Goal: Task Accomplishment & Management: Manage account settings

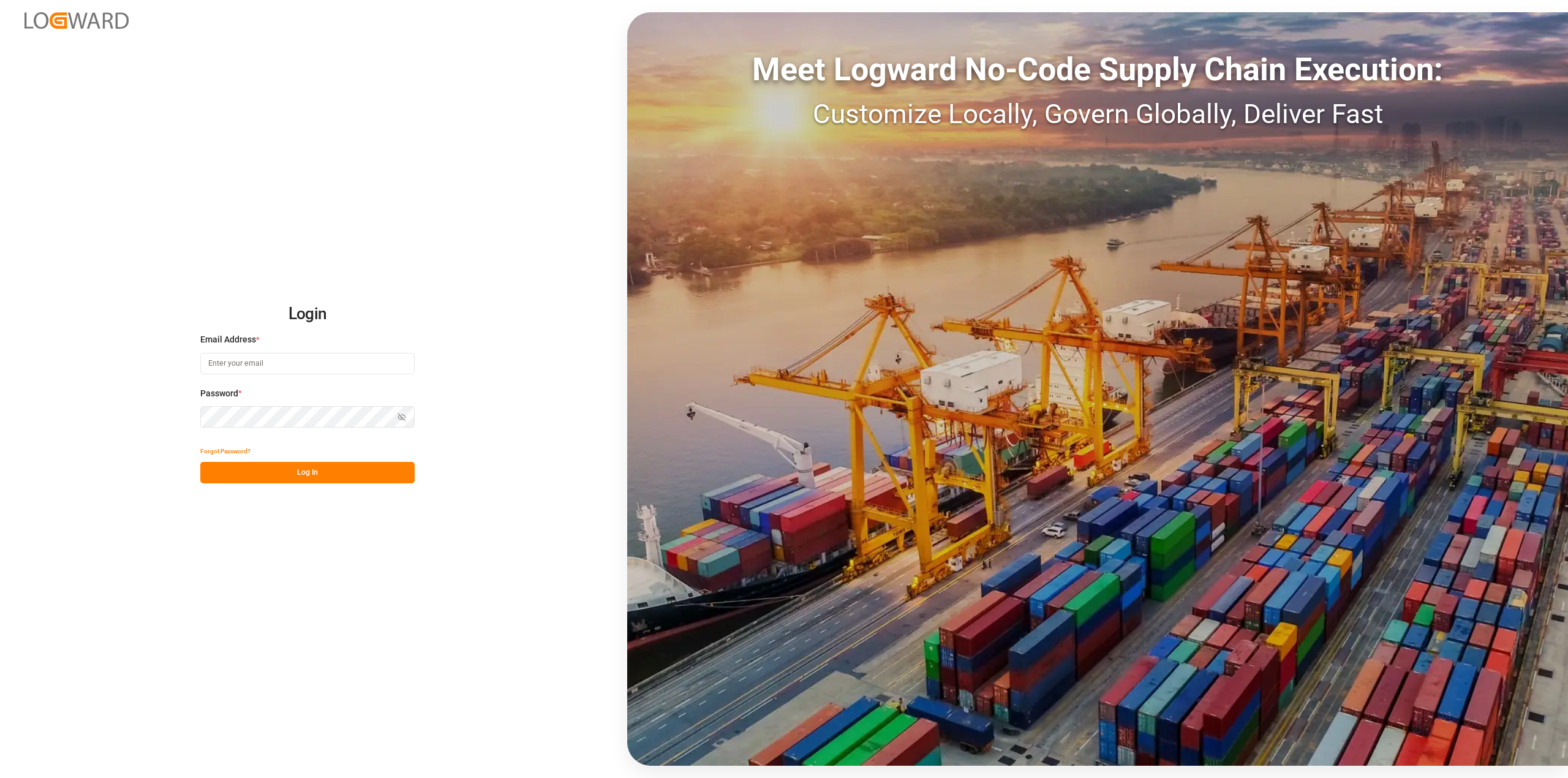
type input "[EMAIL_ADDRESS][DOMAIN_NAME]"
click at [309, 471] on button "Log In" at bounding box center [307, 473] width 214 height 21
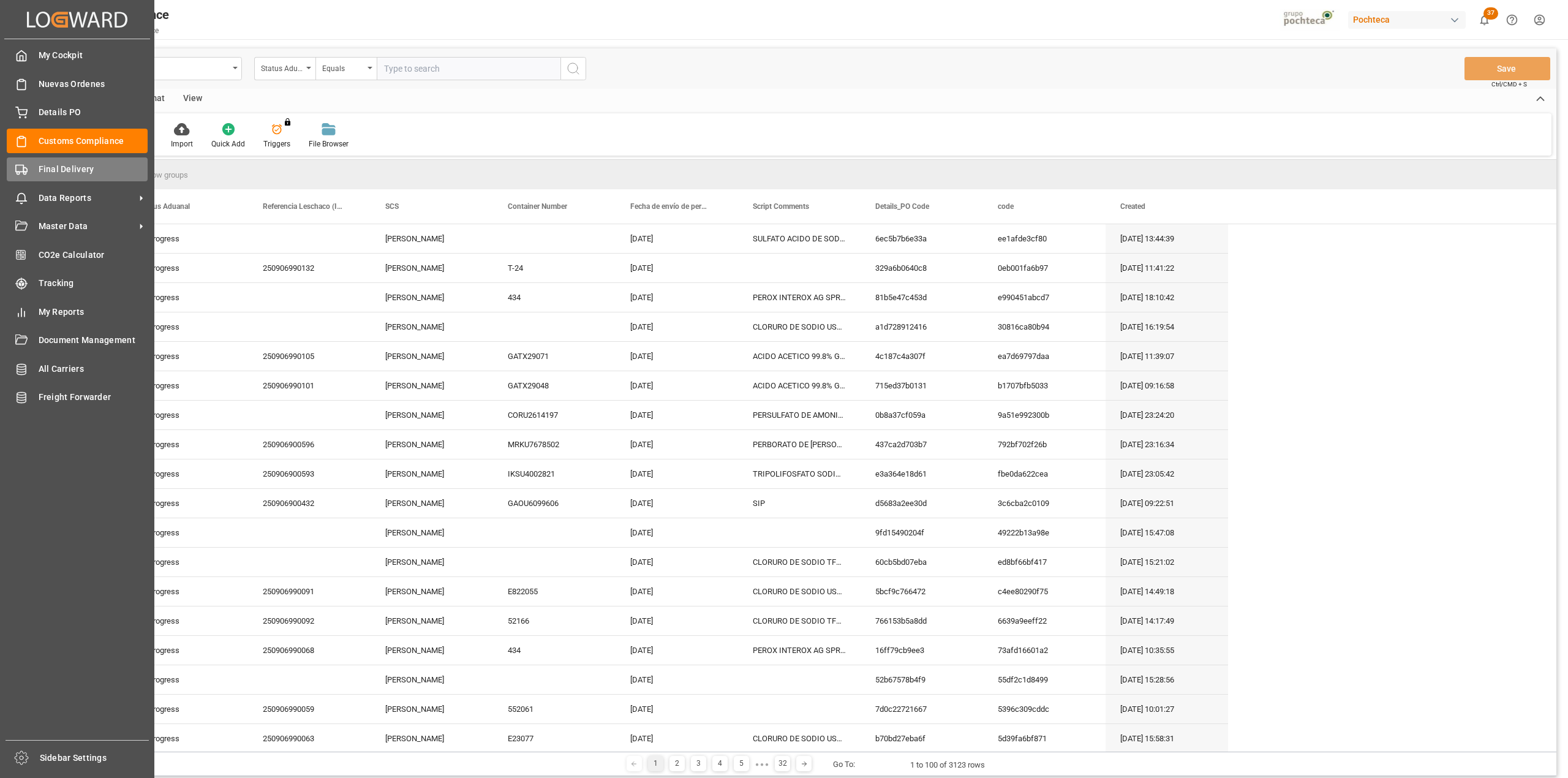
click at [36, 177] on div "Final Delivery Final Delivery" at bounding box center [77, 169] width 141 height 24
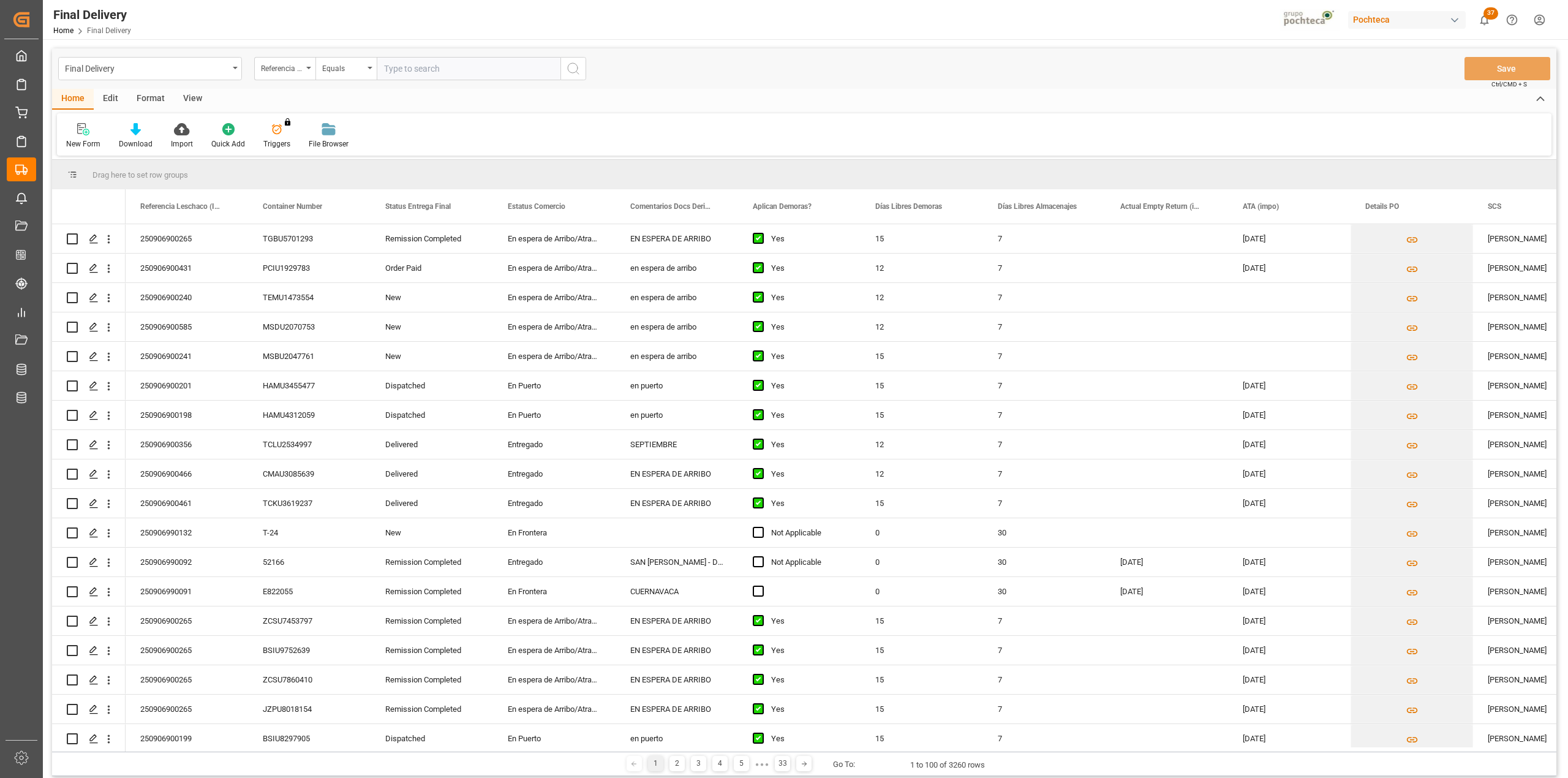
click at [232, 69] on div "Final Delivery" at bounding box center [150, 69] width 184 height 23
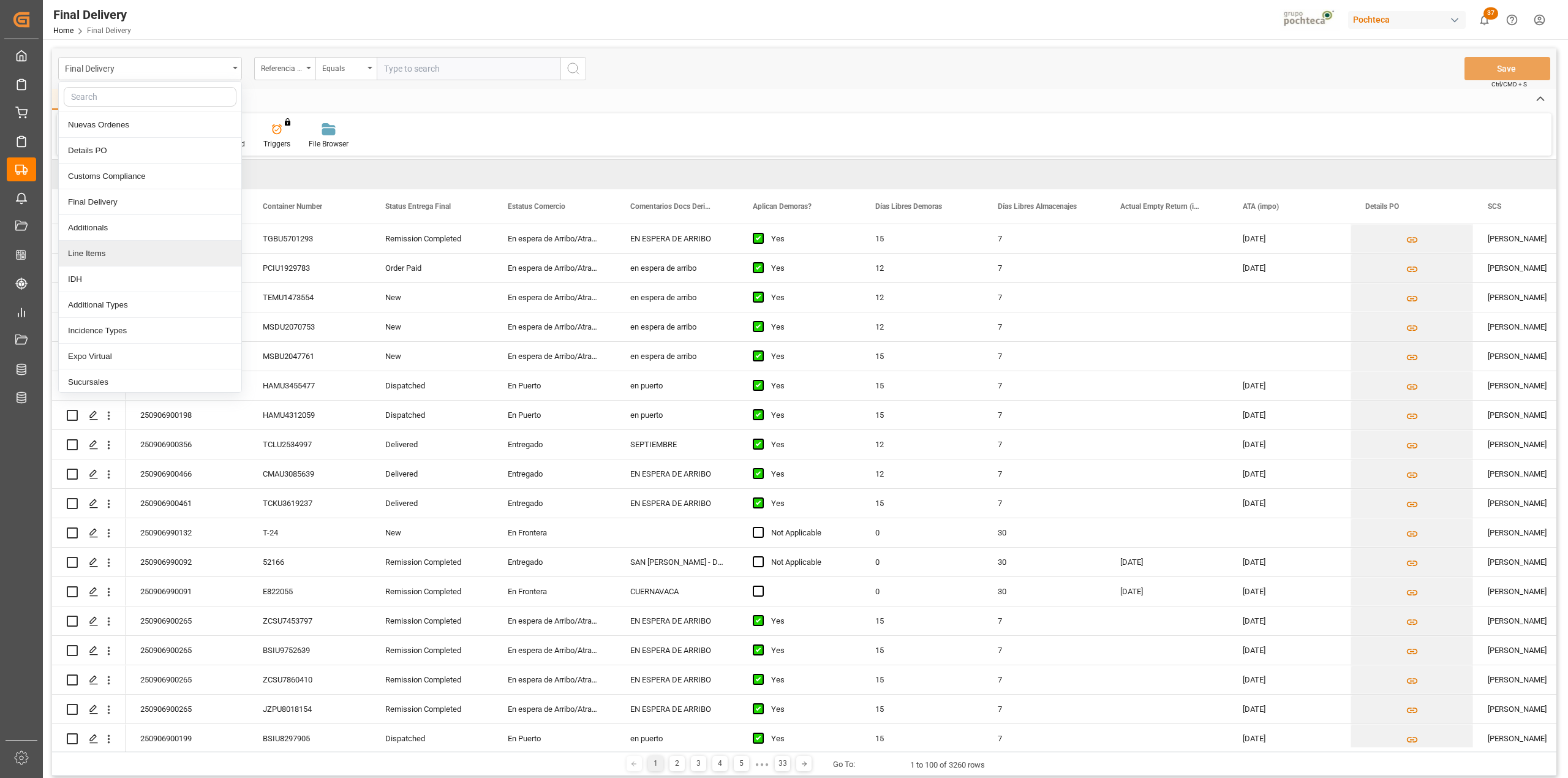
click at [474, 109] on div "Home Edit Format View New Form Download Import Quick Add Triggers You do not ha…" at bounding box center [804, 122] width 1505 height 67
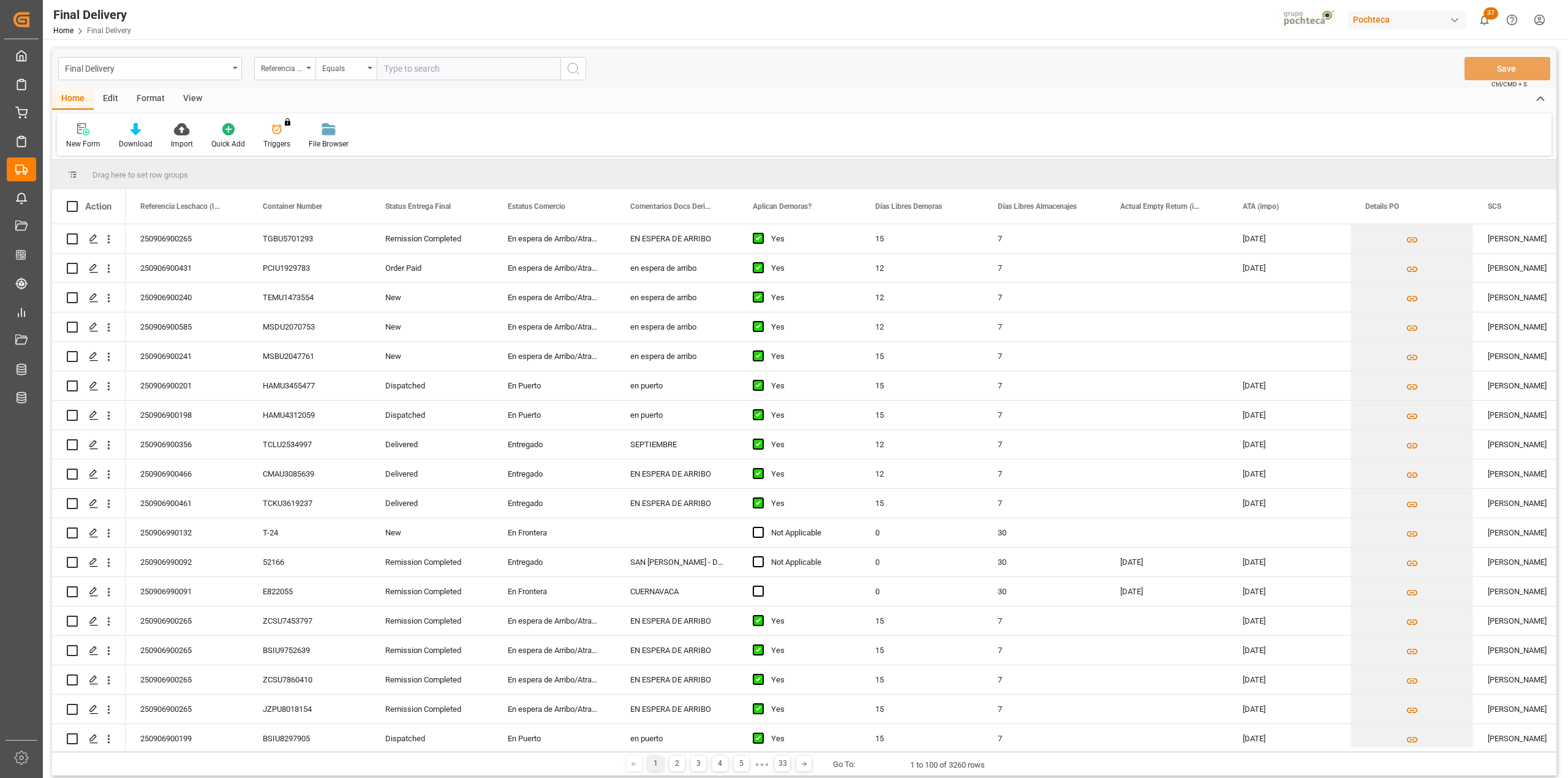
click at [192, 98] on div "View" at bounding box center [193, 98] width 37 height 20
click at [84, 124] on div at bounding box center [78, 128] width 24 height 13
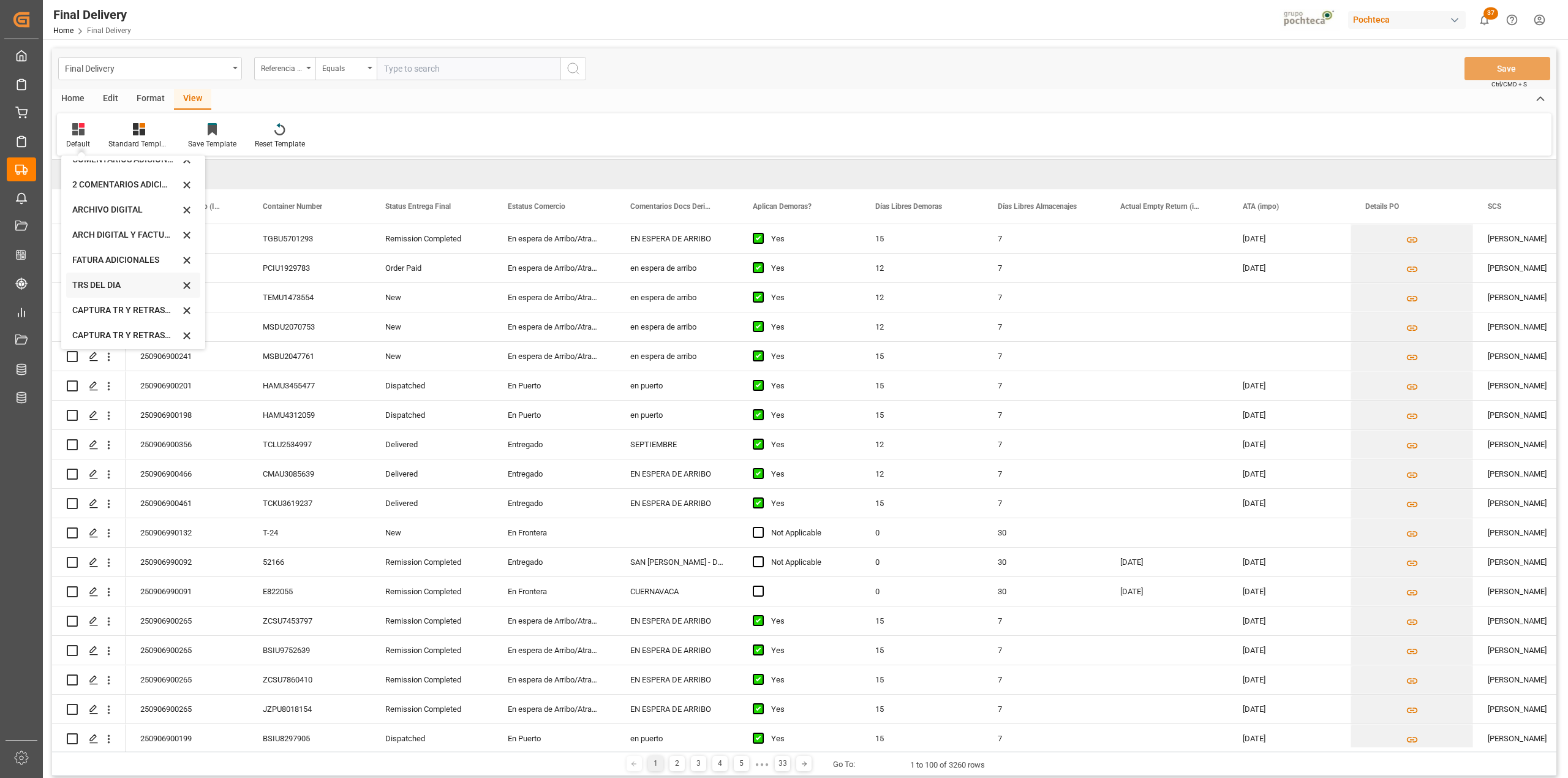
scroll to position [118, 0]
click at [137, 332] on div "CAPTURA TR Y RETRASO CON ENTREGA Y SUCURSAL" at bounding box center [125, 331] width 107 height 13
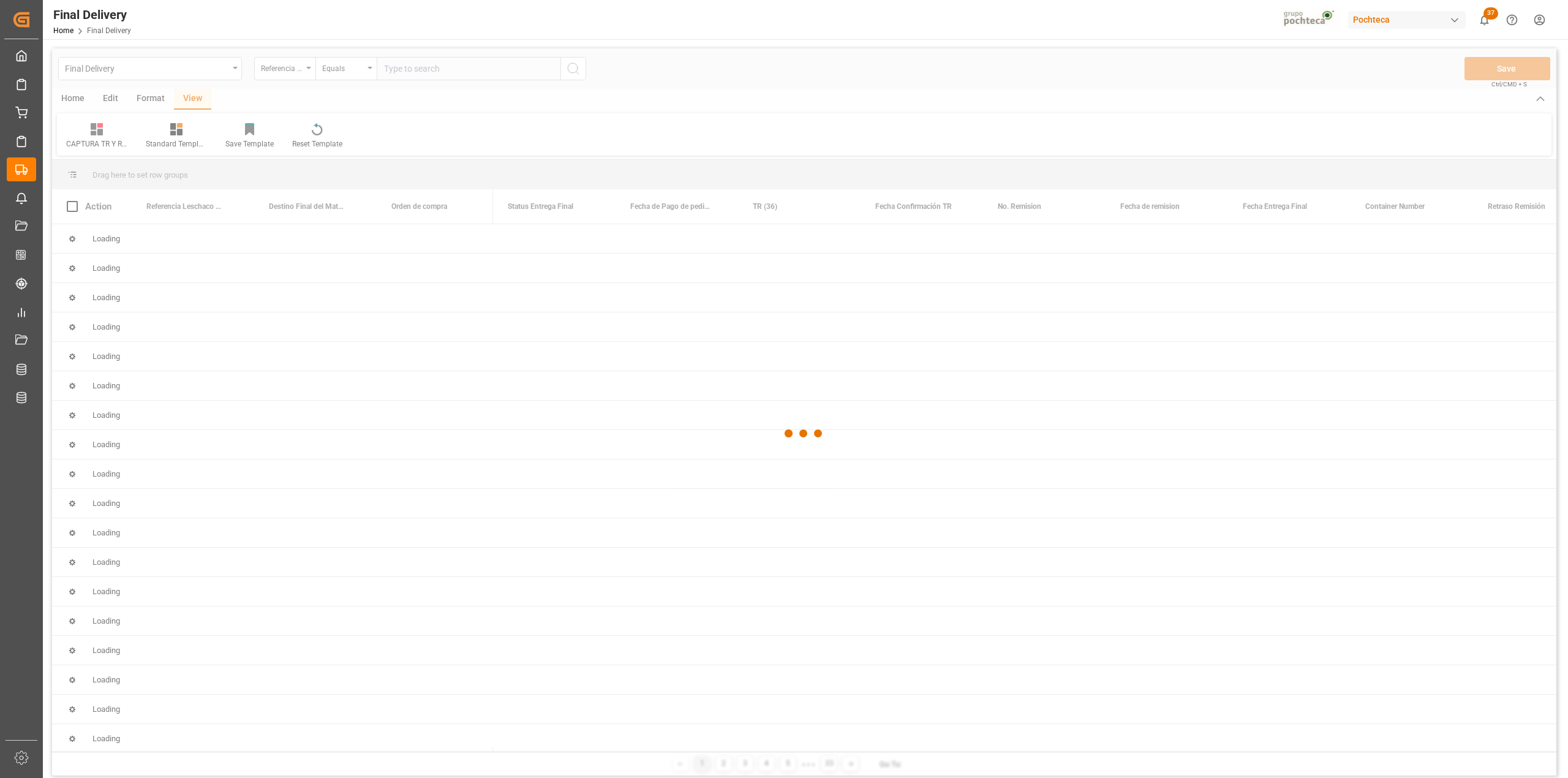
click at [155, 101] on div at bounding box center [804, 434] width 1505 height 770
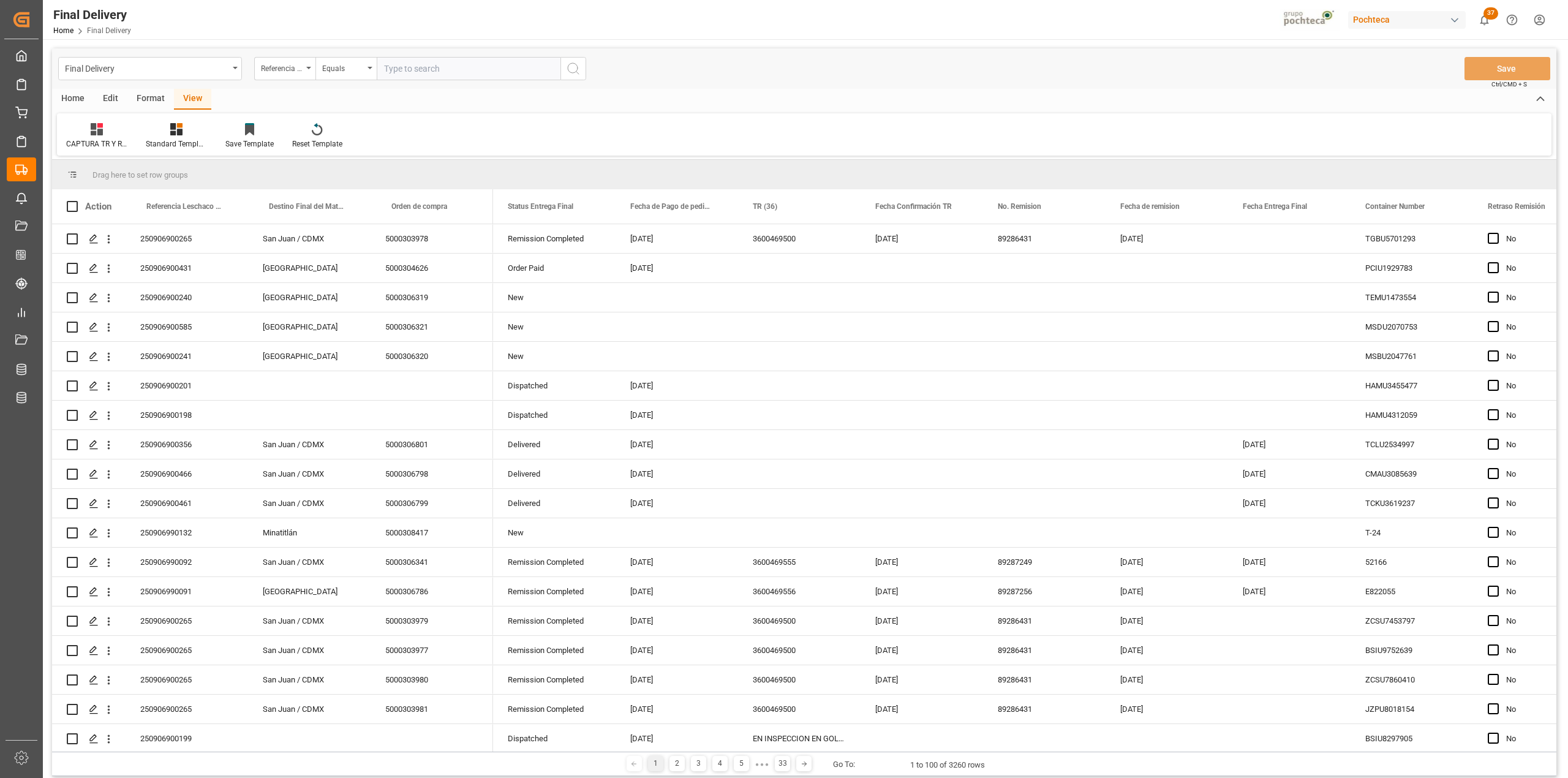
click at [156, 98] on div "Format" at bounding box center [151, 98] width 47 height 20
click at [148, 138] on div "Row Format" at bounding box center [141, 143] width 41 height 11
click at [175, 173] on div "DESTINO PARA REMI" at bounding box center [168, 172] width 81 height 13
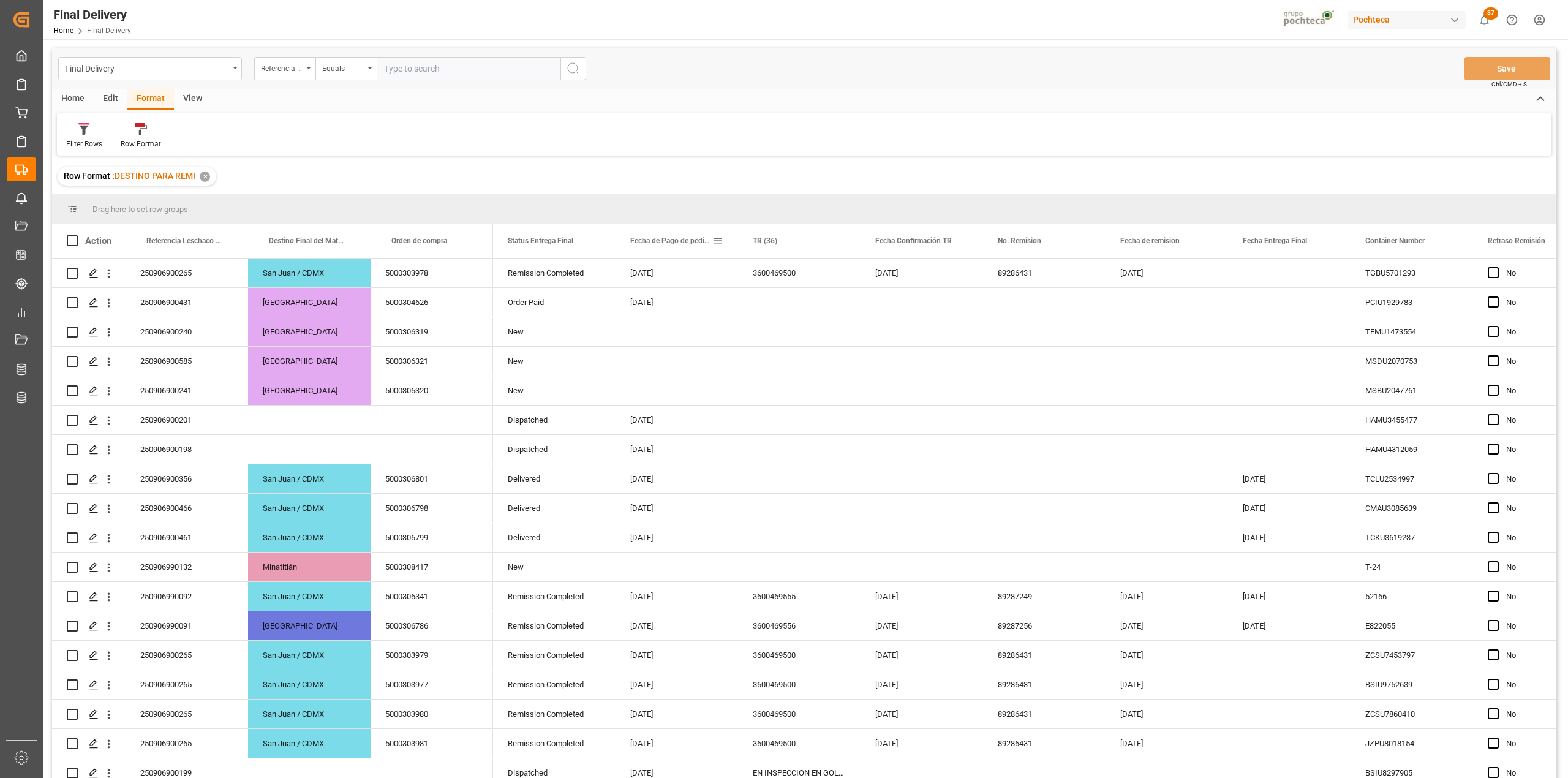
click at [716, 241] on span at bounding box center [717, 240] width 11 height 11
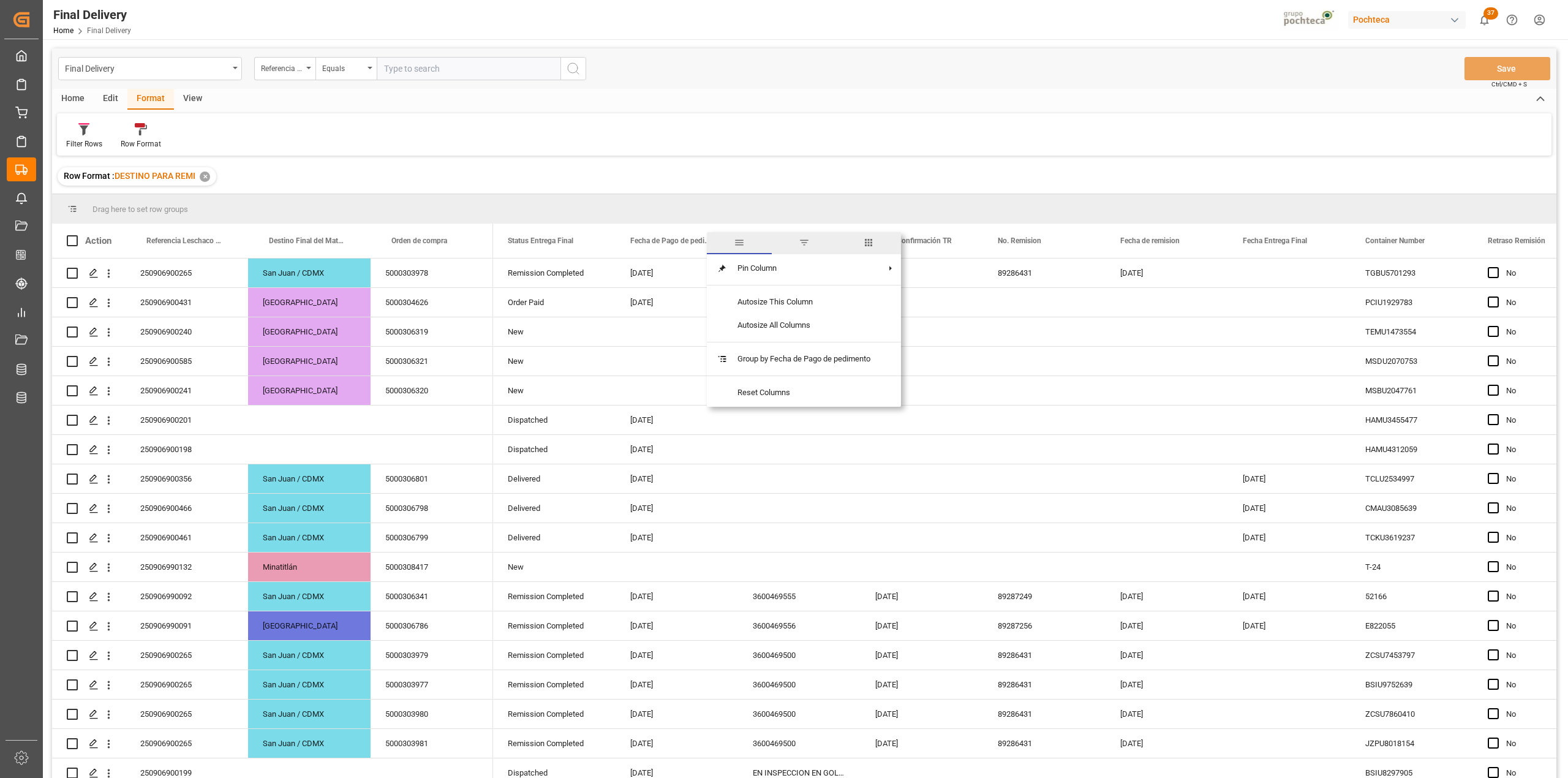
click at [792, 241] on span "filter" at bounding box center [804, 243] width 65 height 22
click at [824, 278] on span "Filtering operator" at bounding box center [828, 275] width 11 height 11
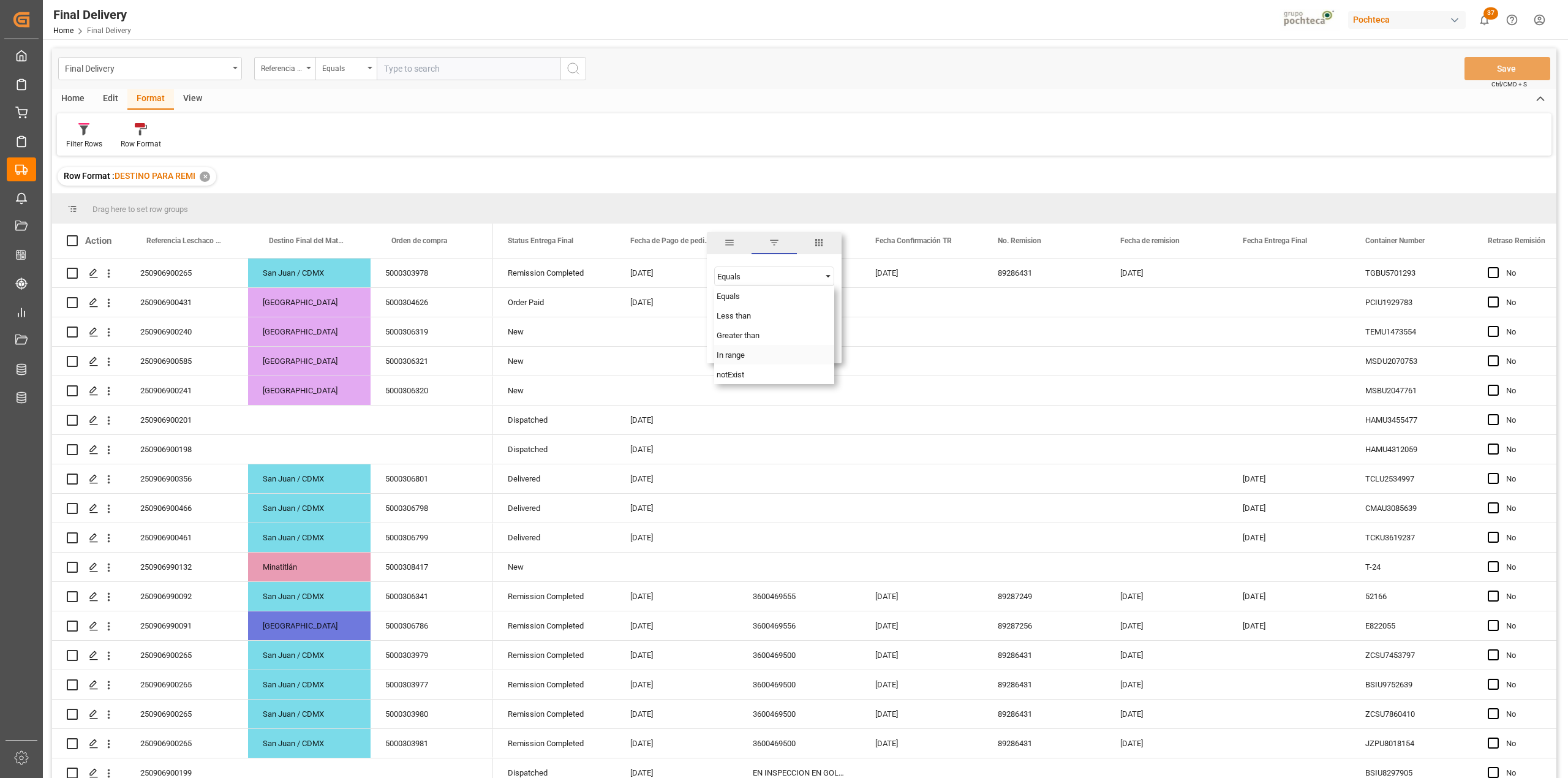
click at [782, 351] on div "In range" at bounding box center [773, 355] width 120 height 19
click at [826, 301] on input "date" at bounding box center [773, 306] width 120 height 24
type input "[DATE]"
click at [827, 335] on input "date" at bounding box center [773, 339] width 120 height 24
type input "[DATE]"
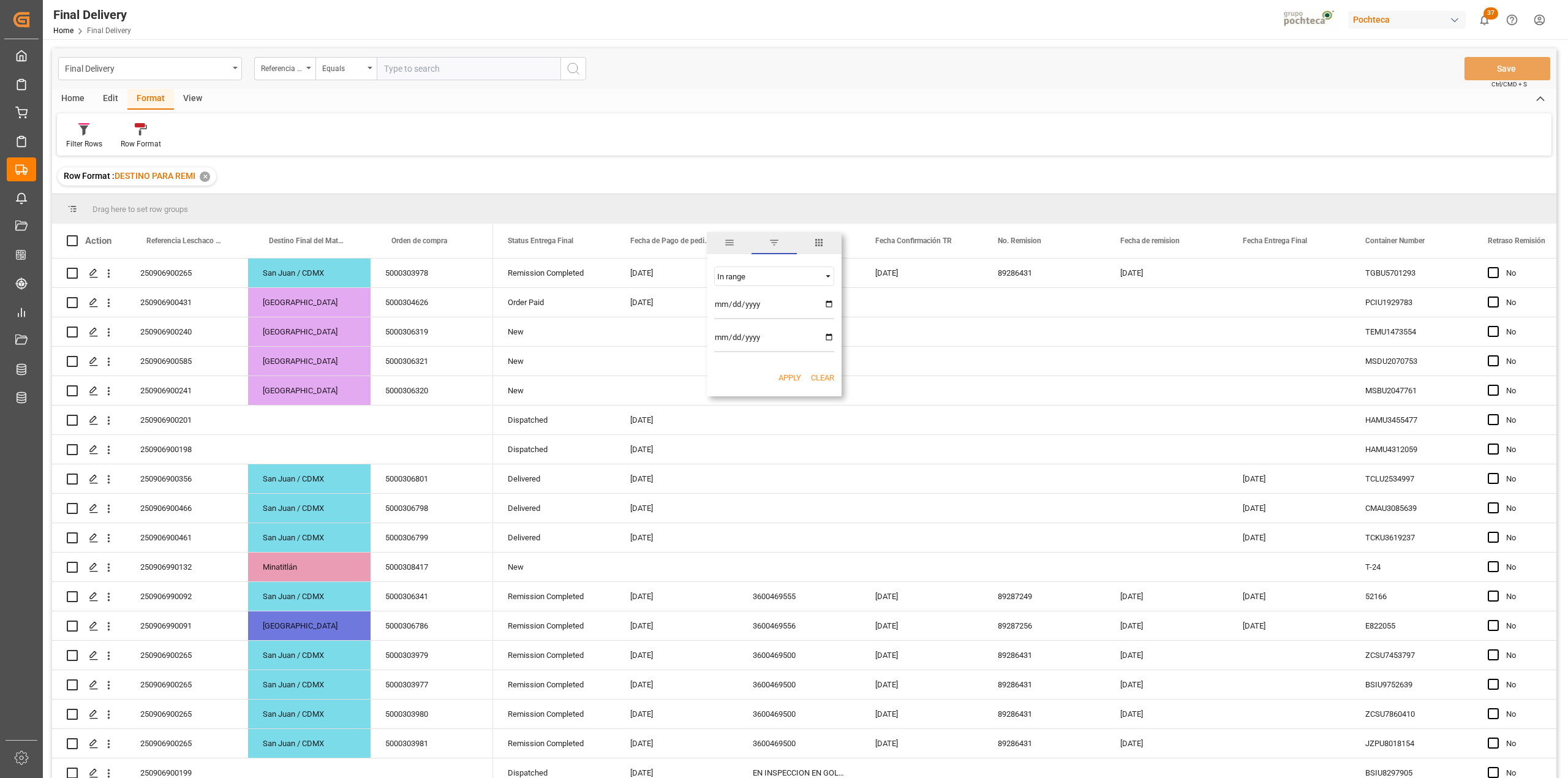
click at [795, 378] on button "Apply" at bounding box center [789, 377] width 22 height 13
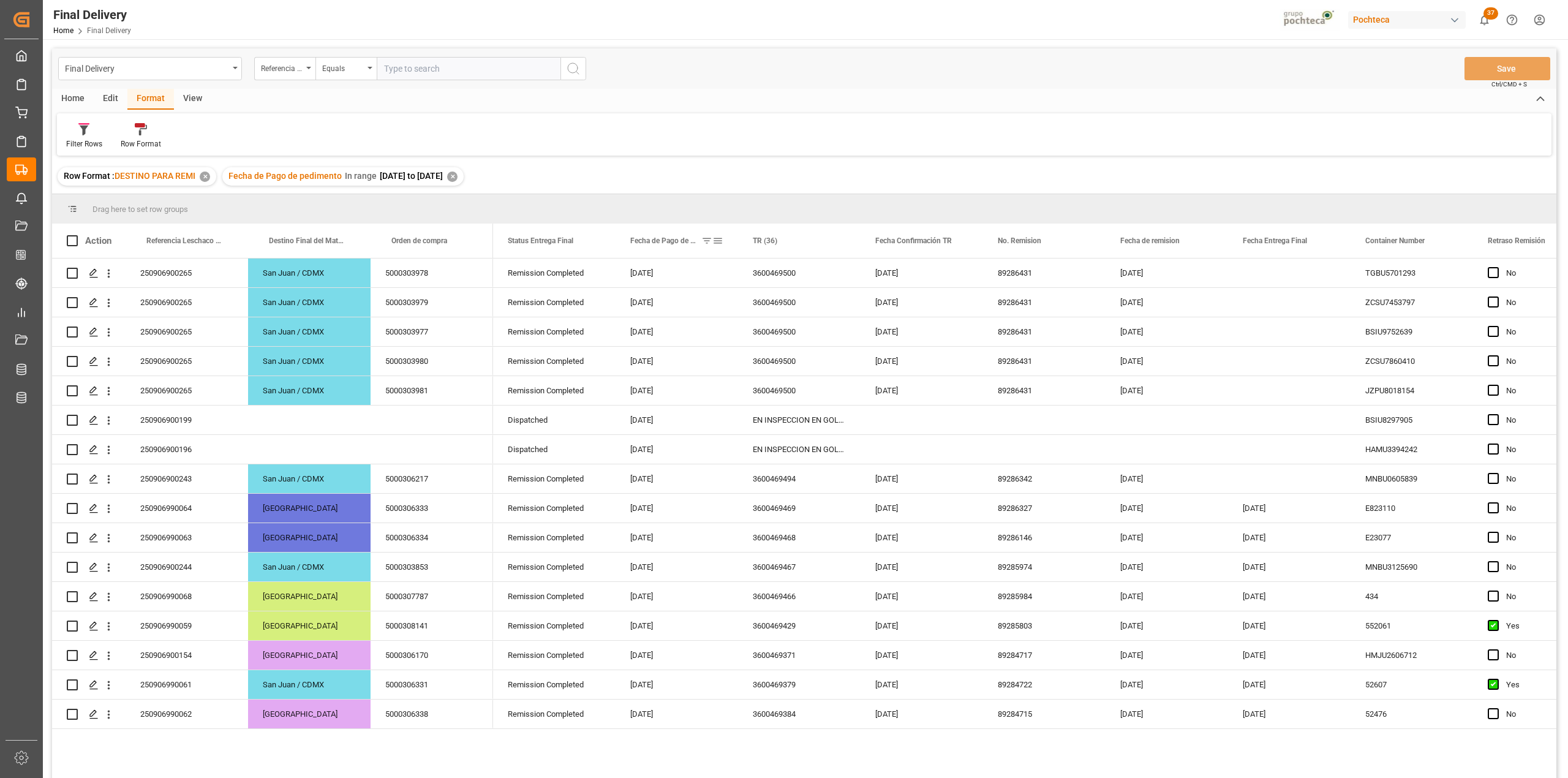
click at [714, 241] on span at bounding box center [717, 240] width 11 height 11
click at [826, 302] on input "[DATE]" at bounding box center [773, 306] width 120 height 24
type input "[DATE]"
click at [829, 336] on input "[DATE]" at bounding box center [773, 339] width 120 height 24
type input "[DATE]"
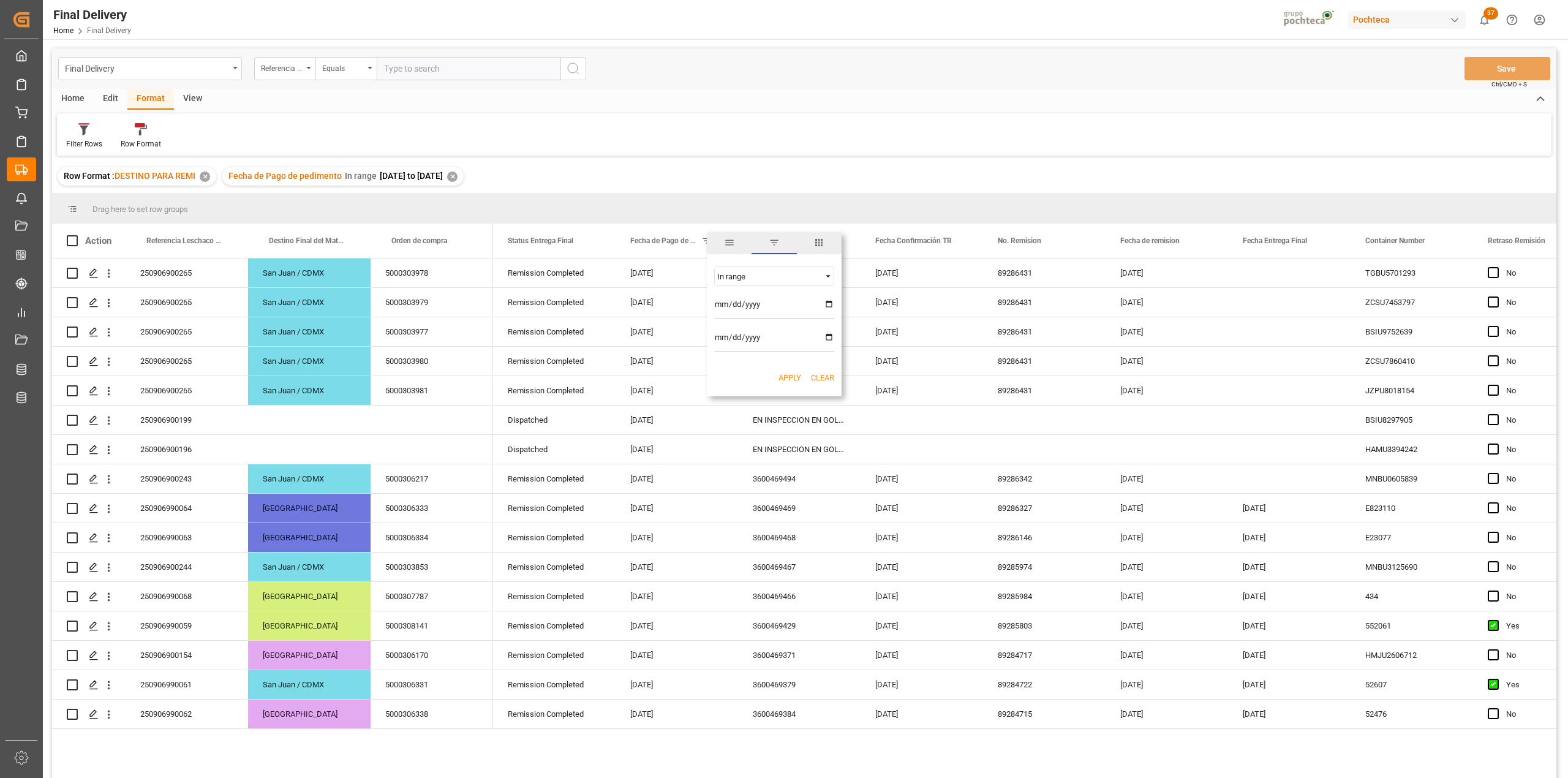
click at [792, 380] on button "Apply" at bounding box center [789, 377] width 22 height 13
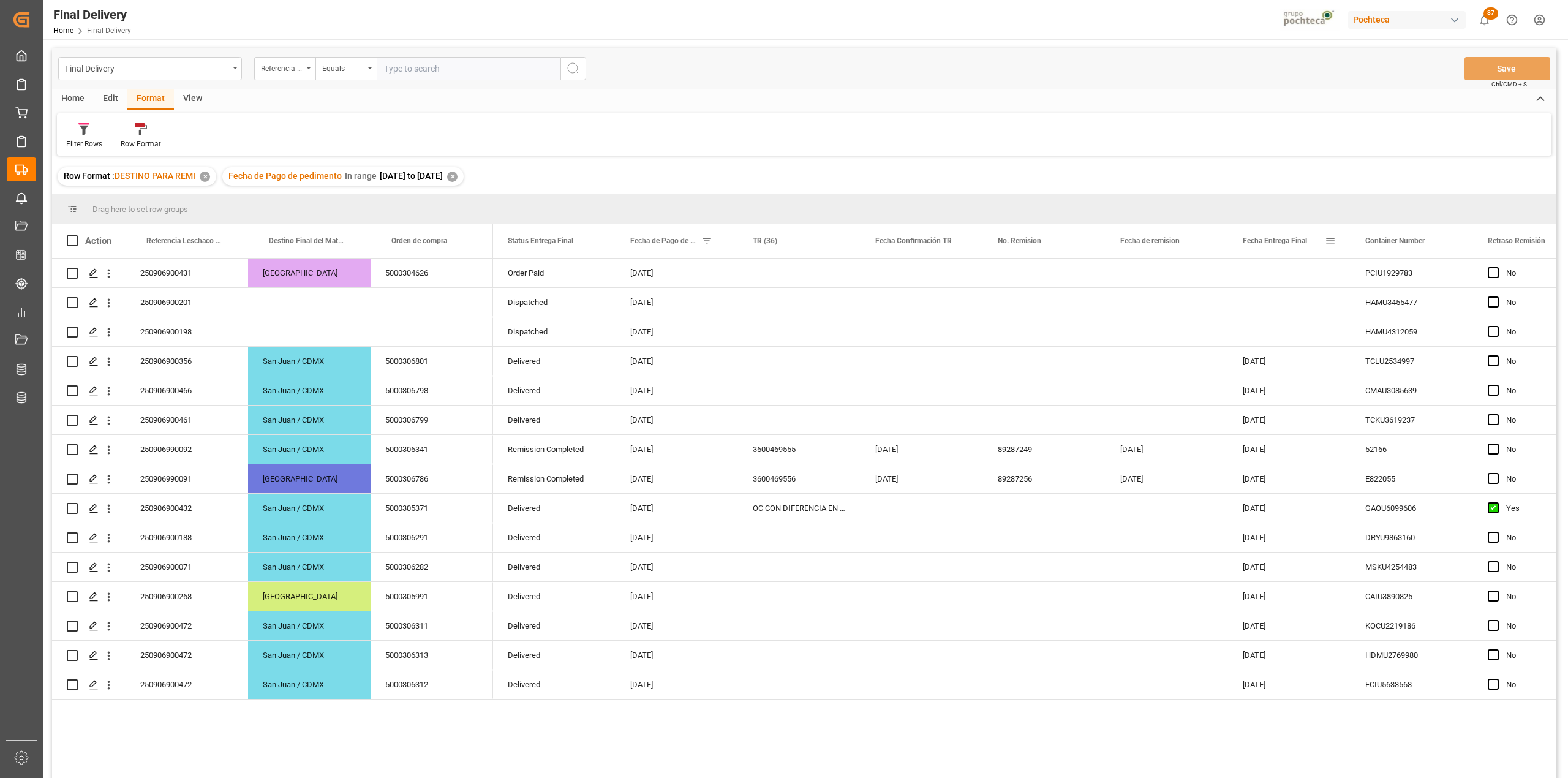
click at [1275, 244] on span "Fecha Entrega Final" at bounding box center [1275, 240] width 64 height 9
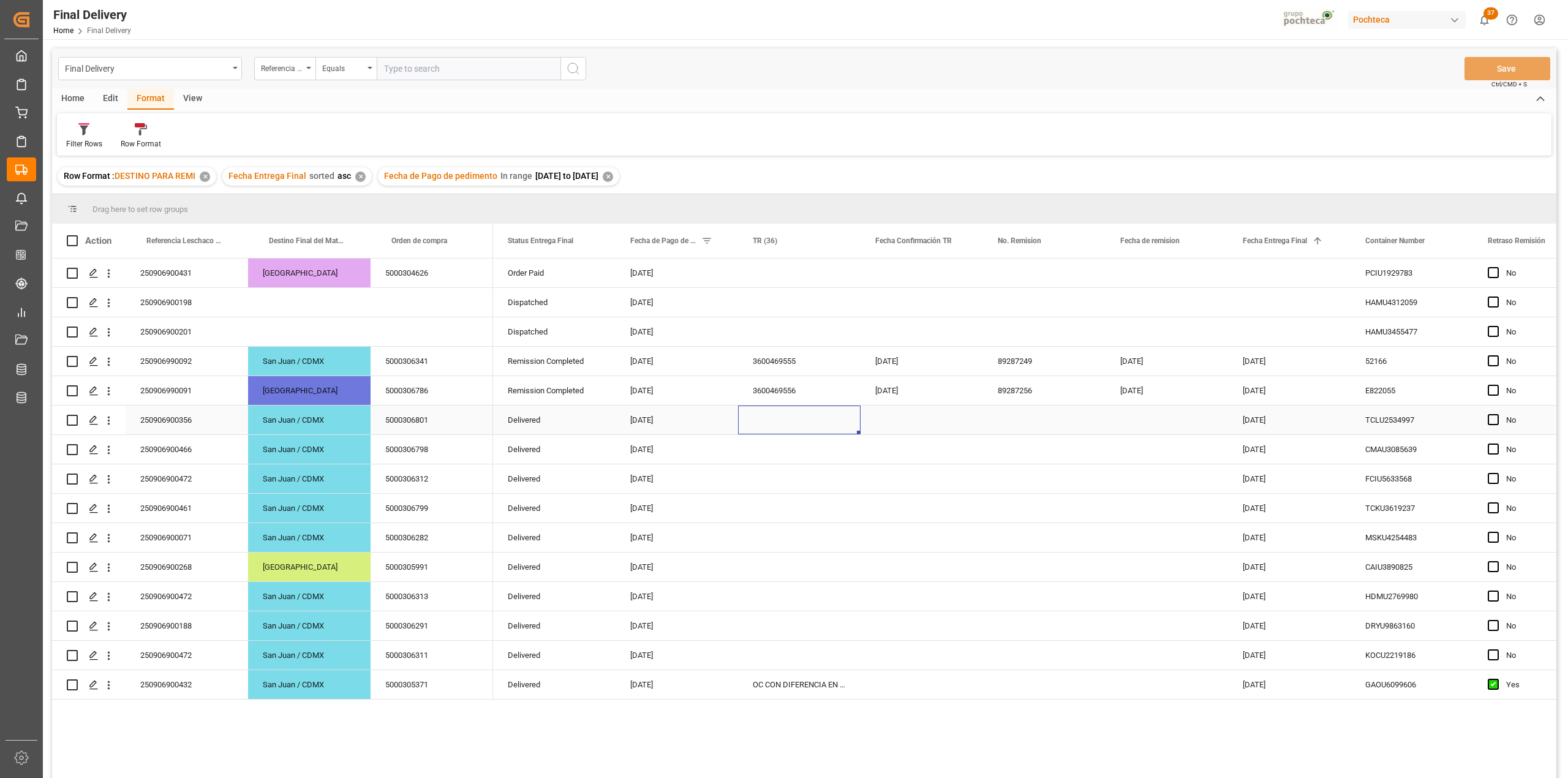
click at [787, 418] on div "Press SPACE to select this row." at bounding box center [800, 420] width 123 height 29
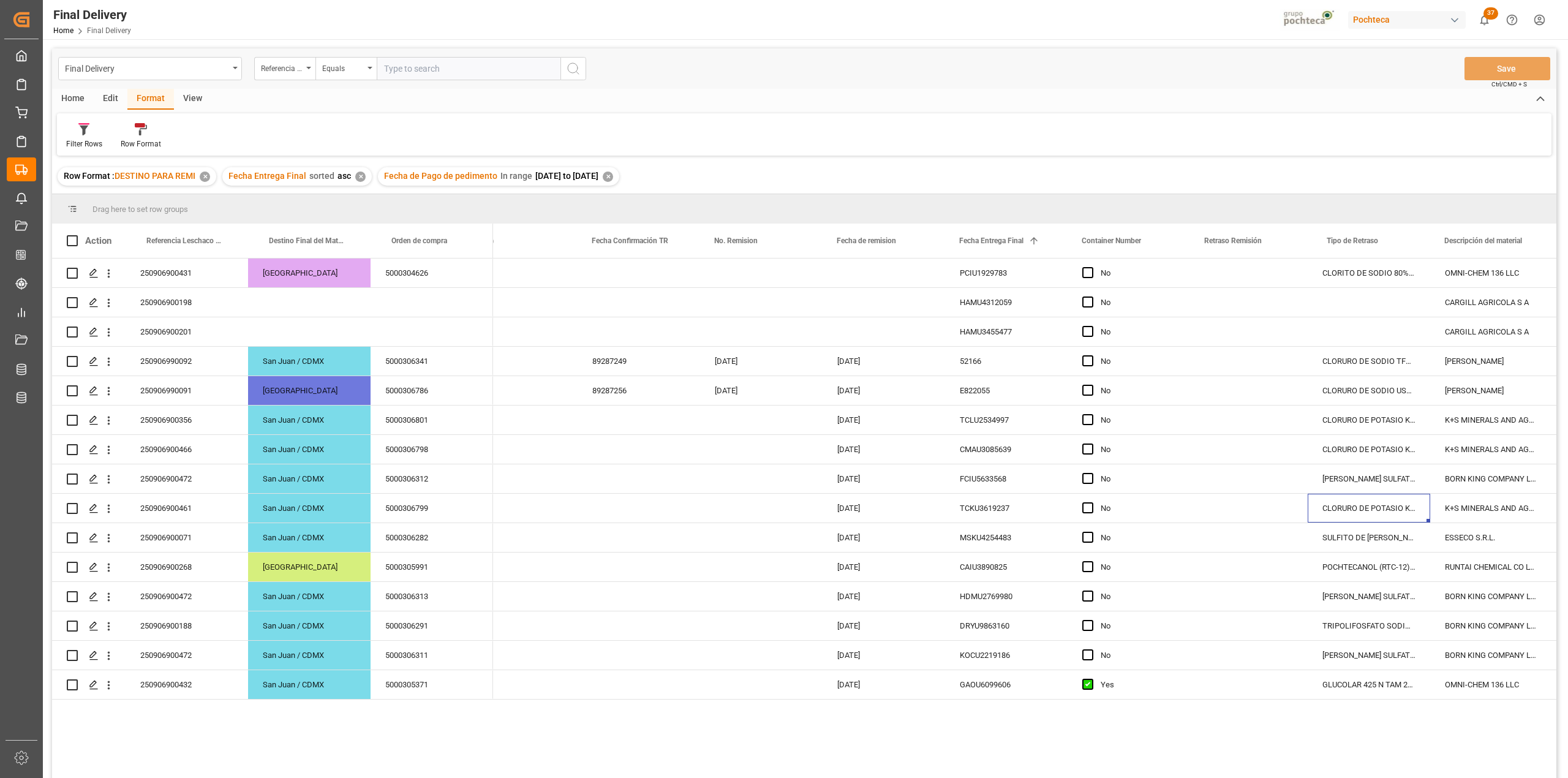
scroll to position [0, 406]
click at [218, 591] on div "250906900472" at bounding box center [187, 596] width 123 height 29
click at [1174, 136] on div "Filter Rows Row Format" at bounding box center [804, 134] width 1495 height 42
click at [429, 603] on div "5000306313" at bounding box center [432, 596] width 123 height 29
click at [547, 745] on div "PCIU1929783 No CLORITO DE SODIO 80% 50 KG CUNETE (CHI) OMNI-CHEM 136 LLC En esp…" at bounding box center [1024, 522] width 1063 height 527
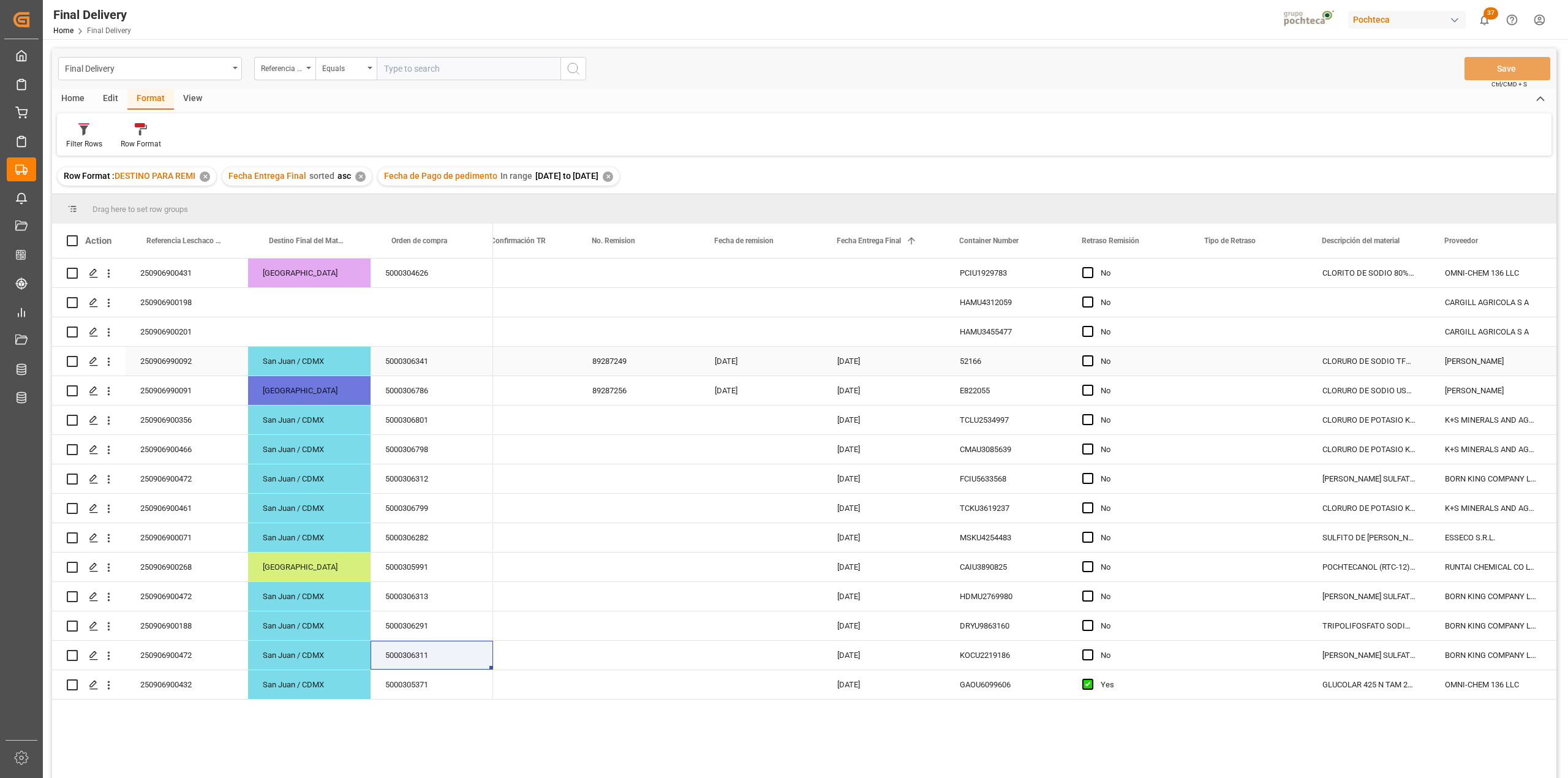
click at [834, 372] on div "[DATE]" at bounding box center [884, 361] width 123 height 29
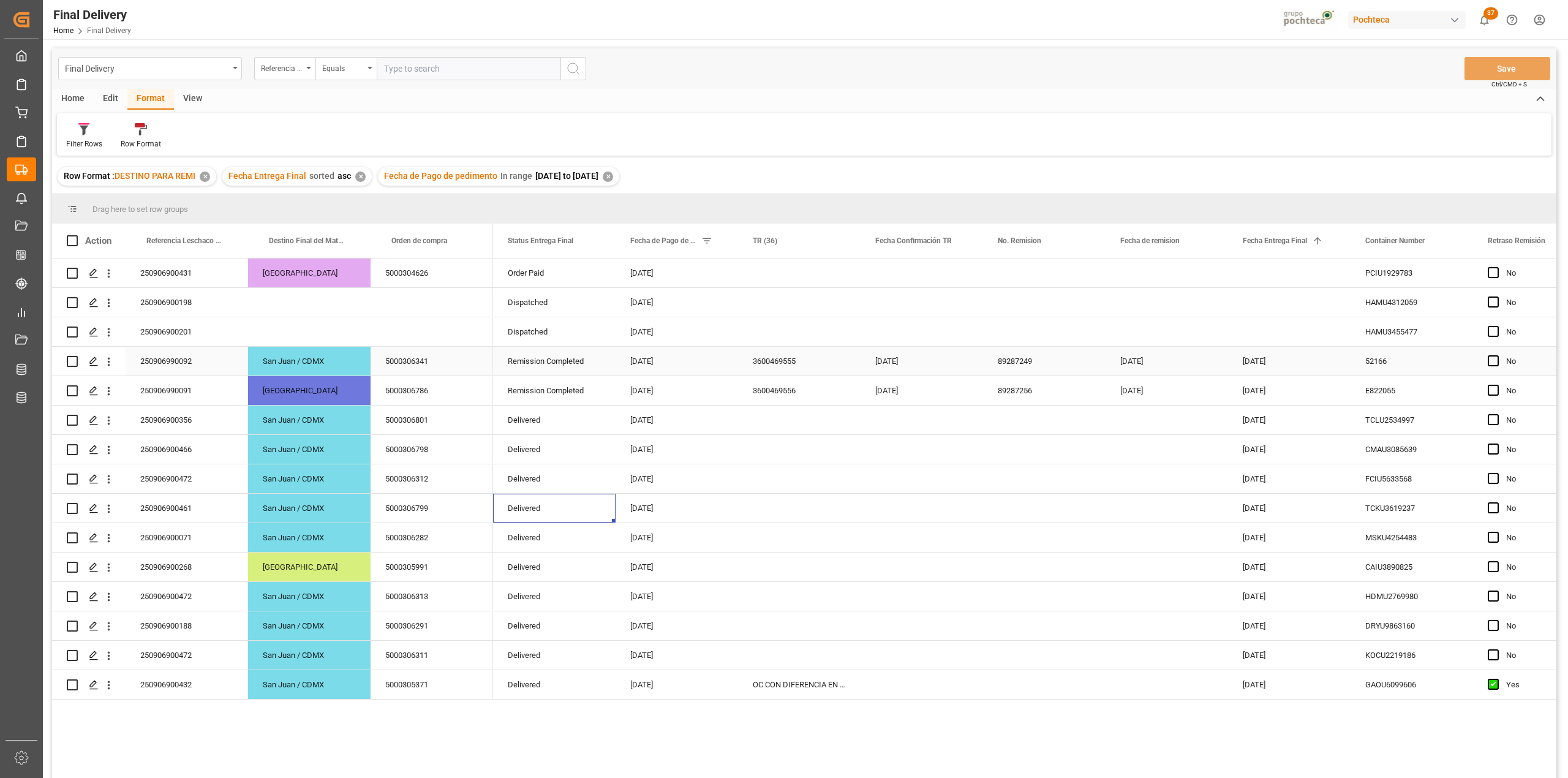
scroll to position [0, 0]
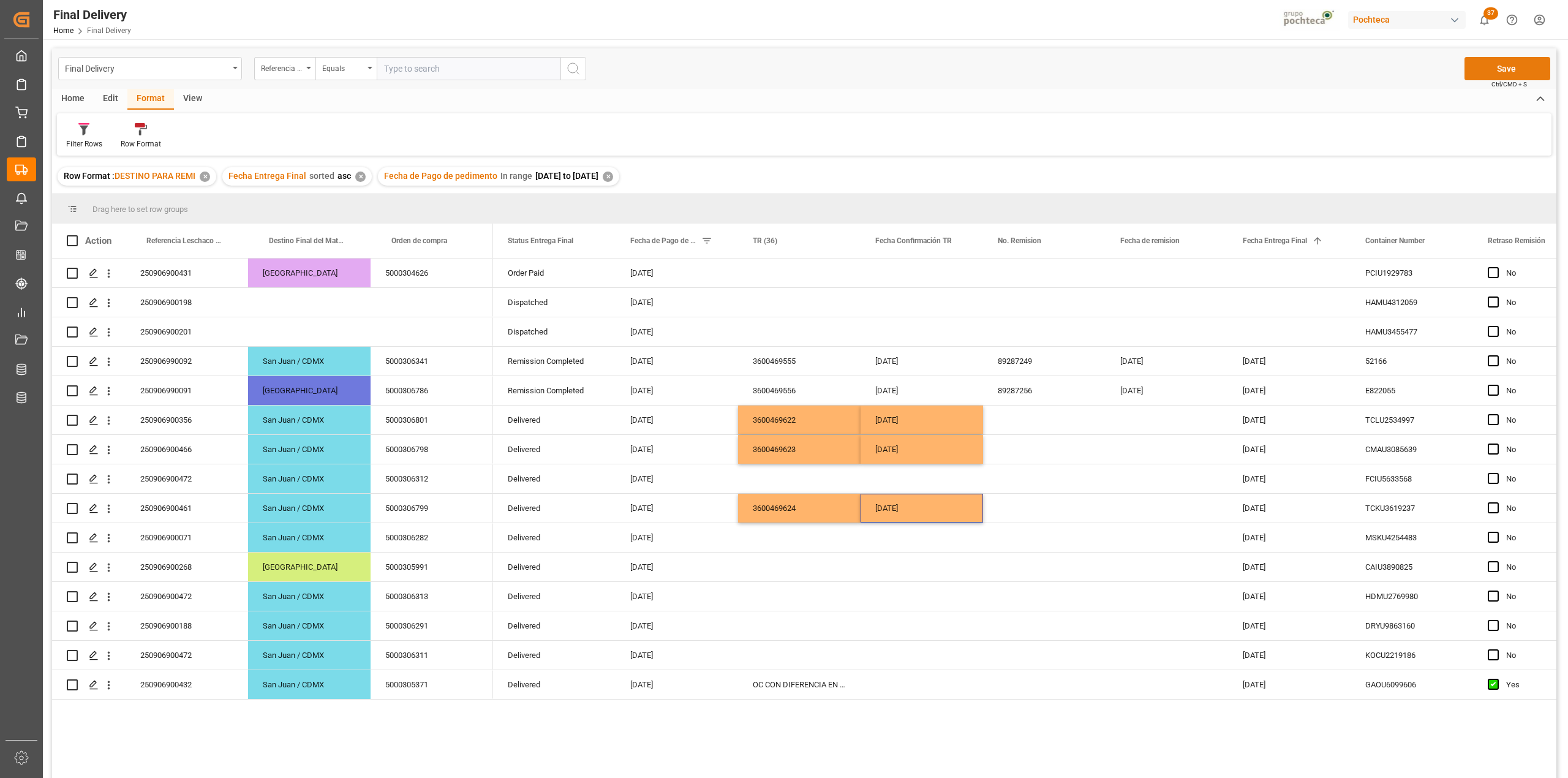
click at [1500, 63] on button "Save" at bounding box center [1508, 69] width 86 height 23
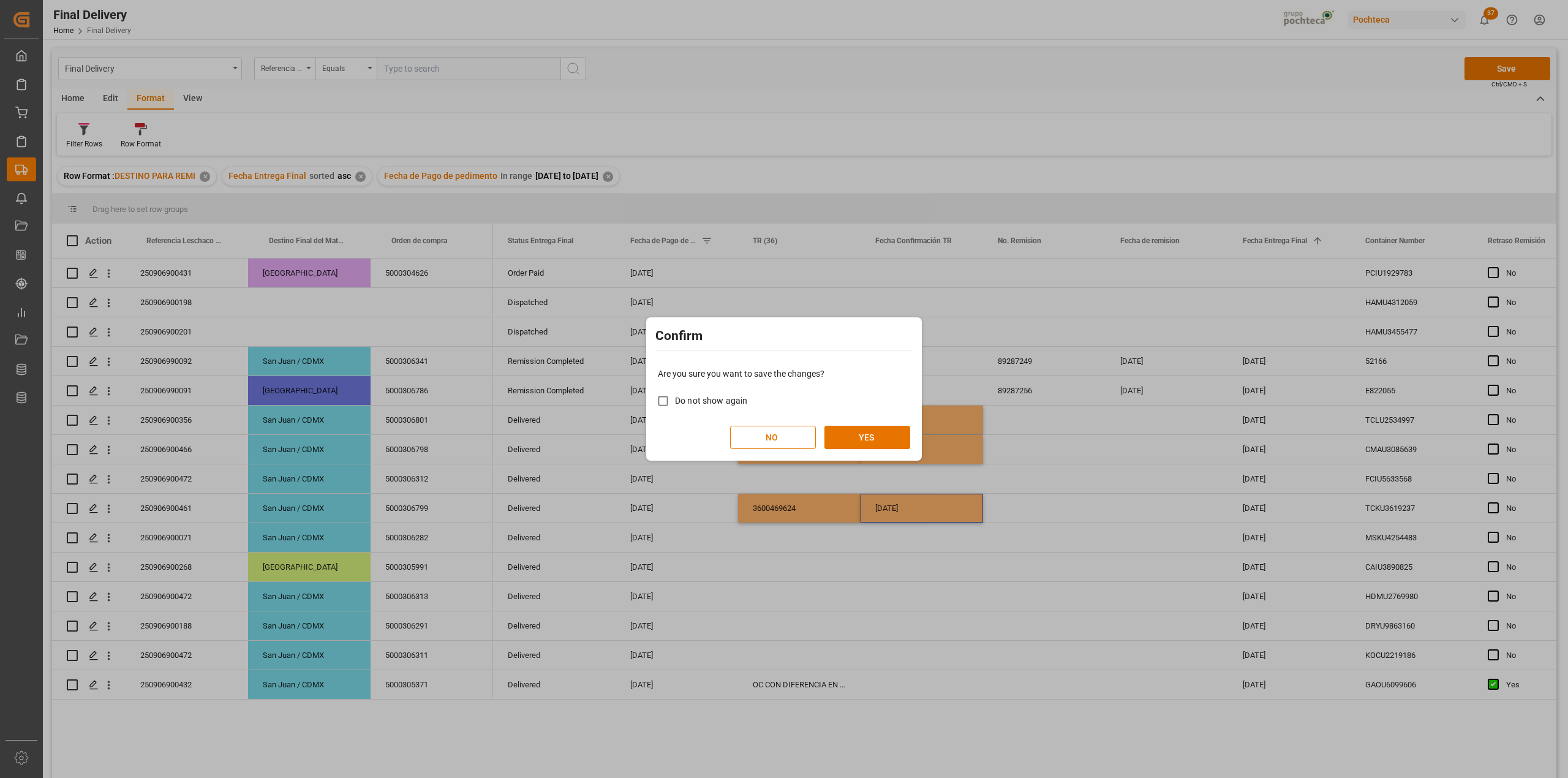
click at [884, 424] on div "Are you sure you want to save the changes? Do not show again NO YES" at bounding box center [784, 407] width 269 height 98
click at [885, 433] on button "YES" at bounding box center [868, 438] width 86 height 23
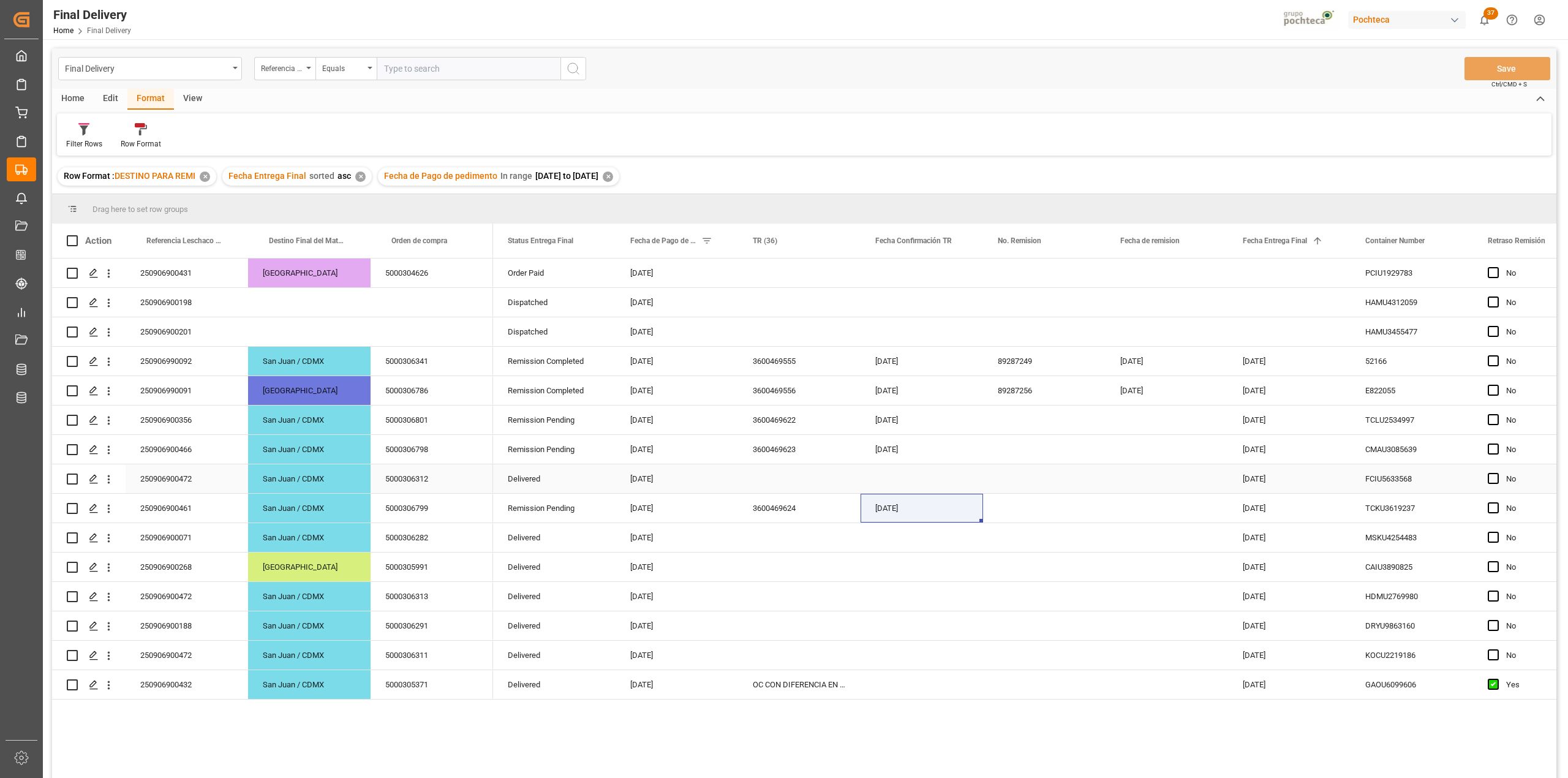
click at [907, 477] on div "Press SPACE to select this row." at bounding box center [922, 478] width 123 height 29
click at [815, 549] on div "Press SPACE to select this row." at bounding box center [800, 538] width 123 height 29
click at [1493, 567] on span "Press SPACE to select this row." at bounding box center [1493, 566] width 11 height 11
click at [1497, 561] on input "Press SPACE to select this row." at bounding box center [1497, 561] width 0 height 0
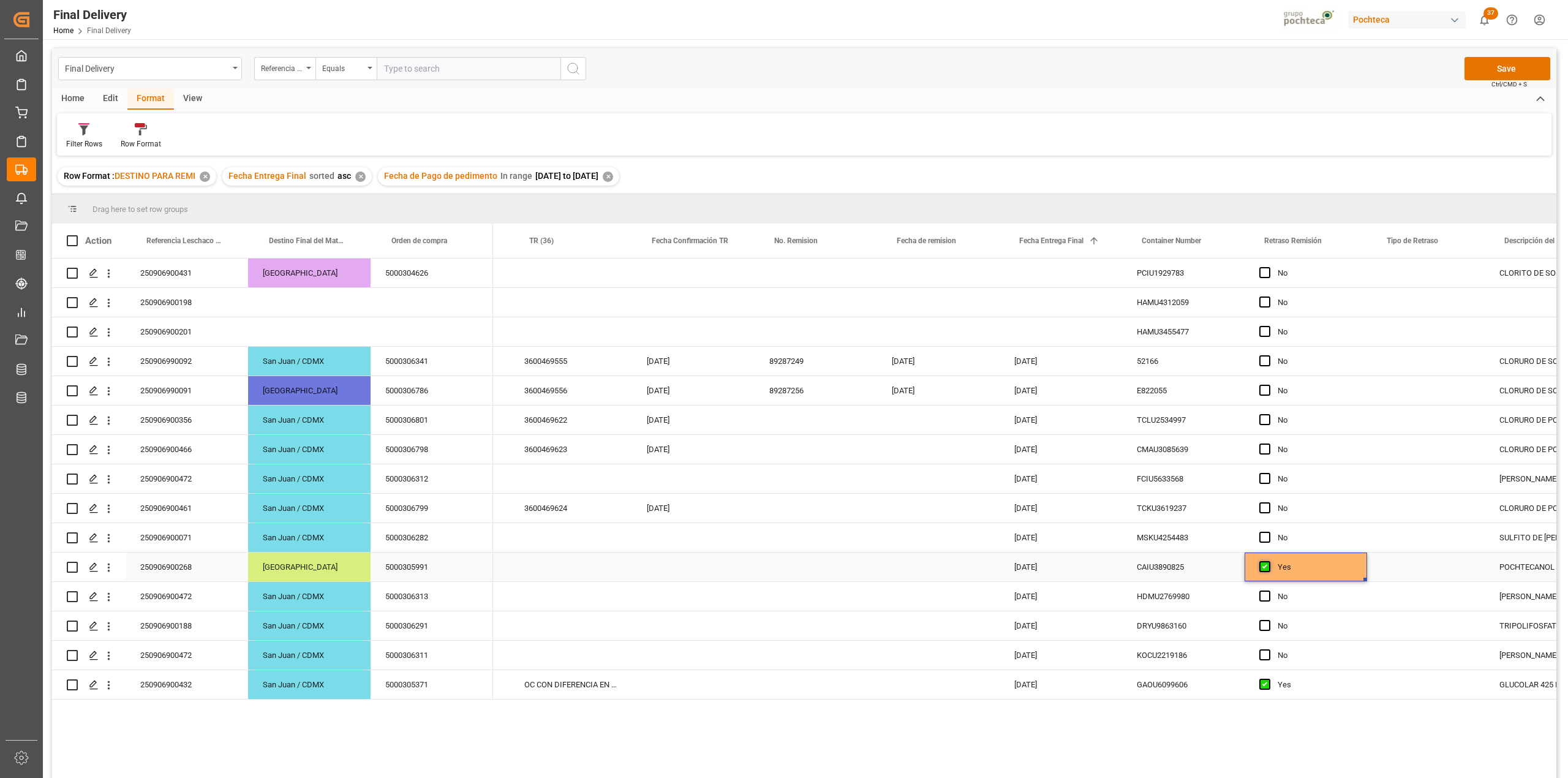
scroll to position [0, 231]
click at [1464, 566] on div "Press SPACE to select this row." at bounding box center [1424, 567] width 118 height 29
click at [1439, 576] on input "Press SPACE to select this row." at bounding box center [1424, 574] width 98 height 23
click at [1408, 618] on div "SIN [PERSON_NAME] LOGISTICA" at bounding box center [1442, 609] width 130 height 43
type input "SIN [PERSON_NAME] LOGISTICA"
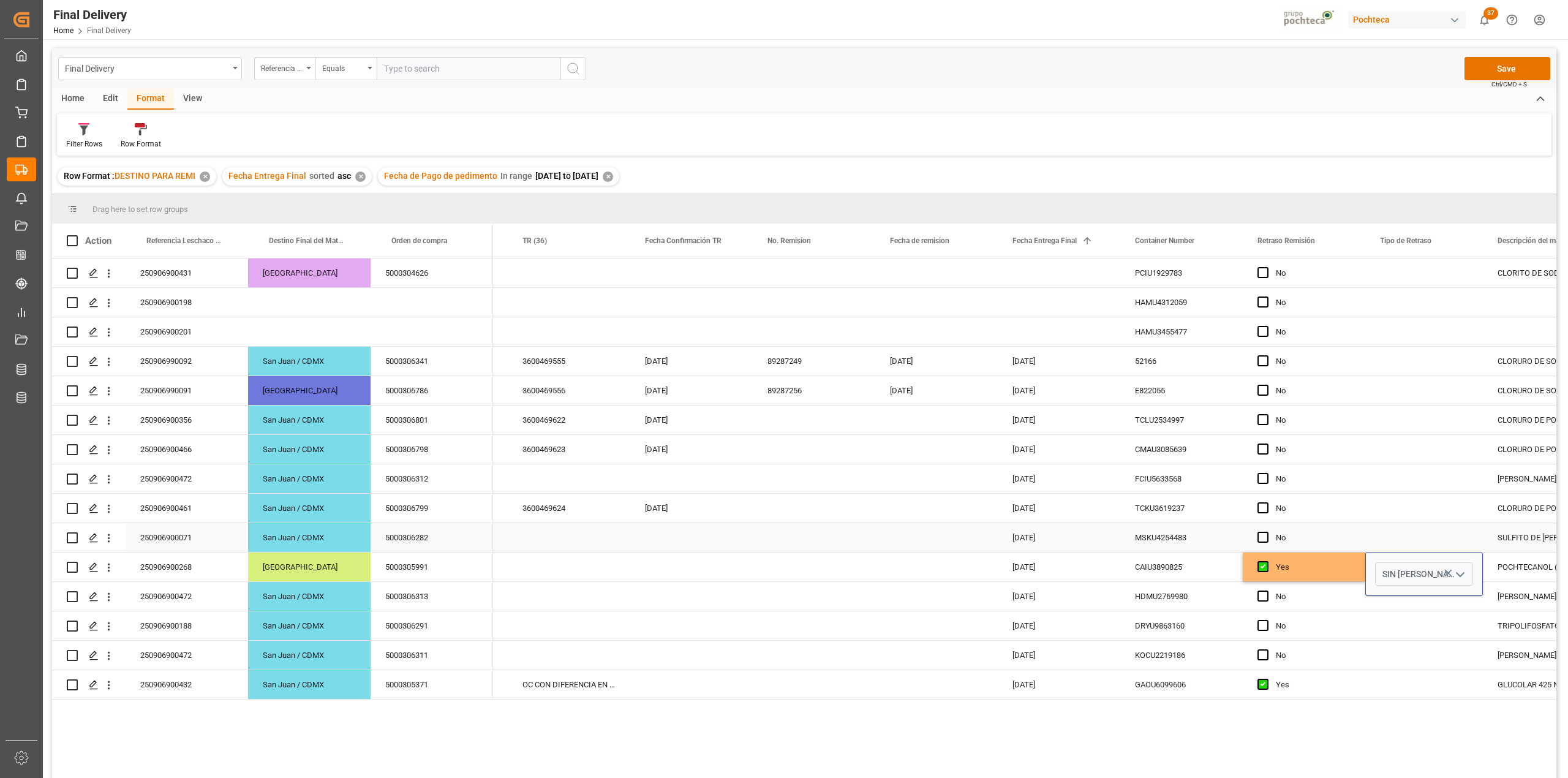
click at [1408, 532] on div "Press SPACE to select this row." at bounding box center [1424, 538] width 118 height 29
click at [1514, 52] on div "Final Delivery Referencia Leschaco (Impo) Equals Save Ctrl/CMD + S" at bounding box center [804, 69] width 1505 height 41
click at [1505, 66] on button "Save" at bounding box center [1508, 69] width 86 height 23
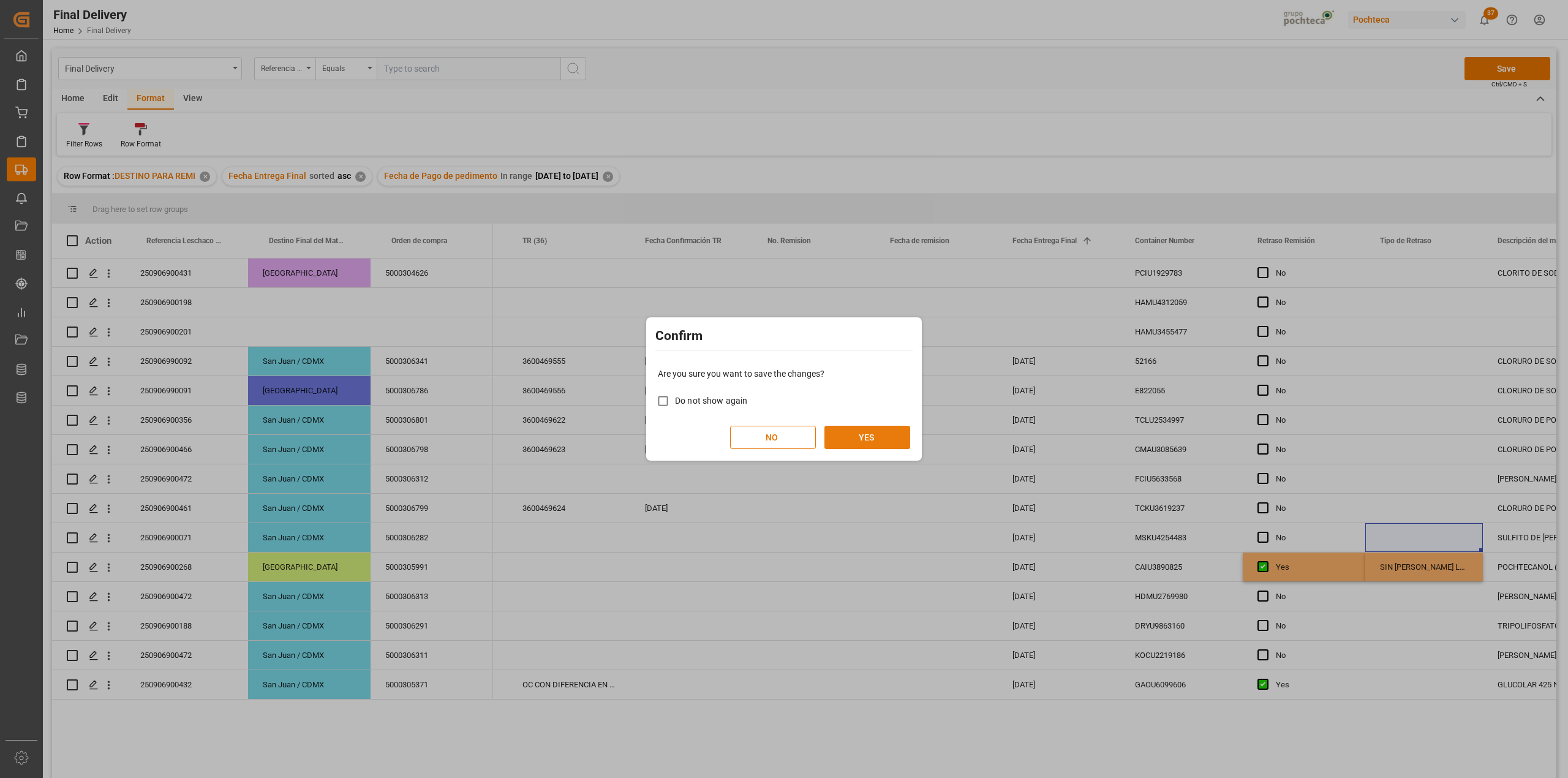
click at [890, 440] on button "YES" at bounding box center [868, 438] width 86 height 23
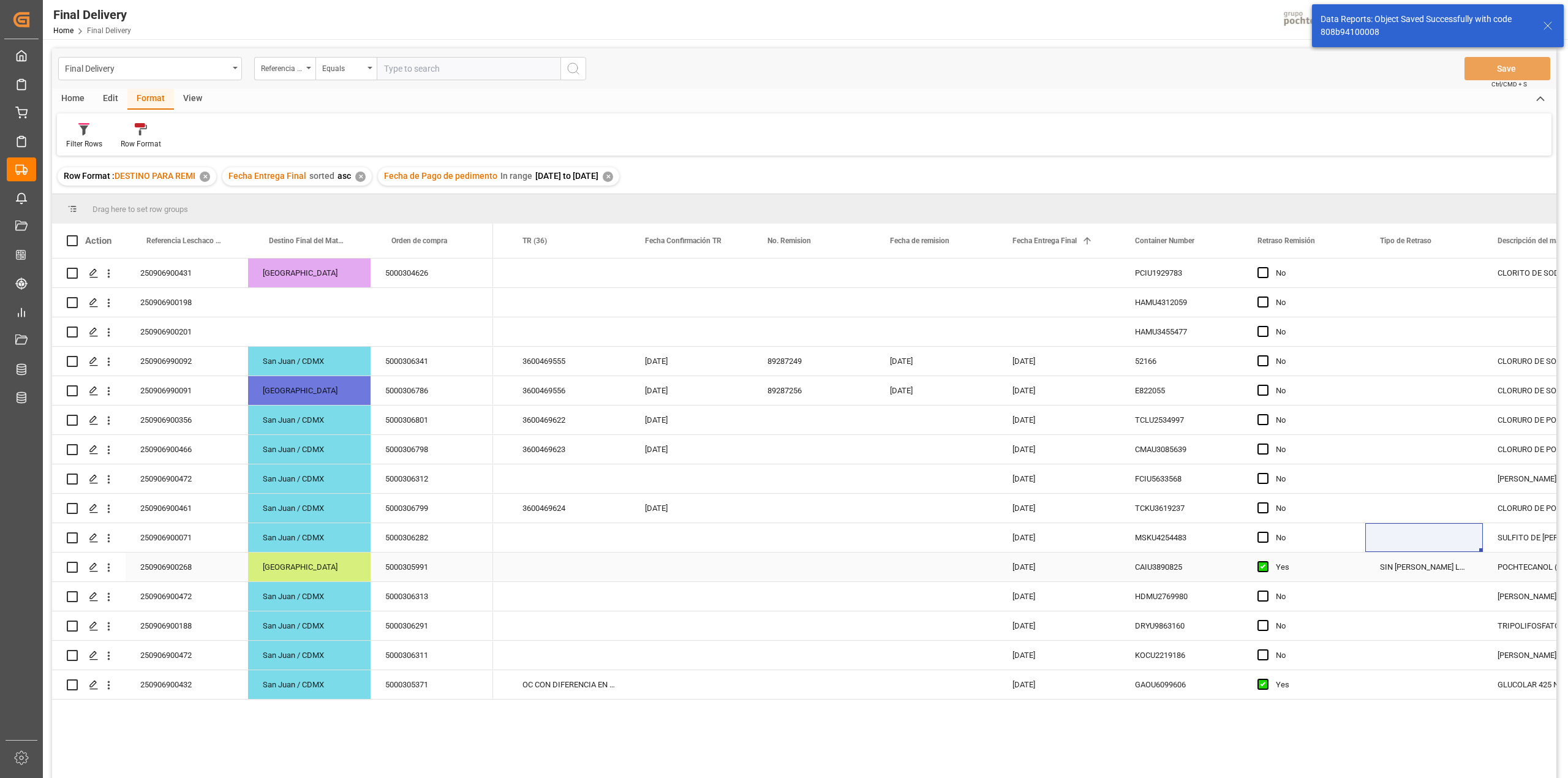
click at [1111, 568] on div "[DATE]" at bounding box center [1059, 567] width 123 height 29
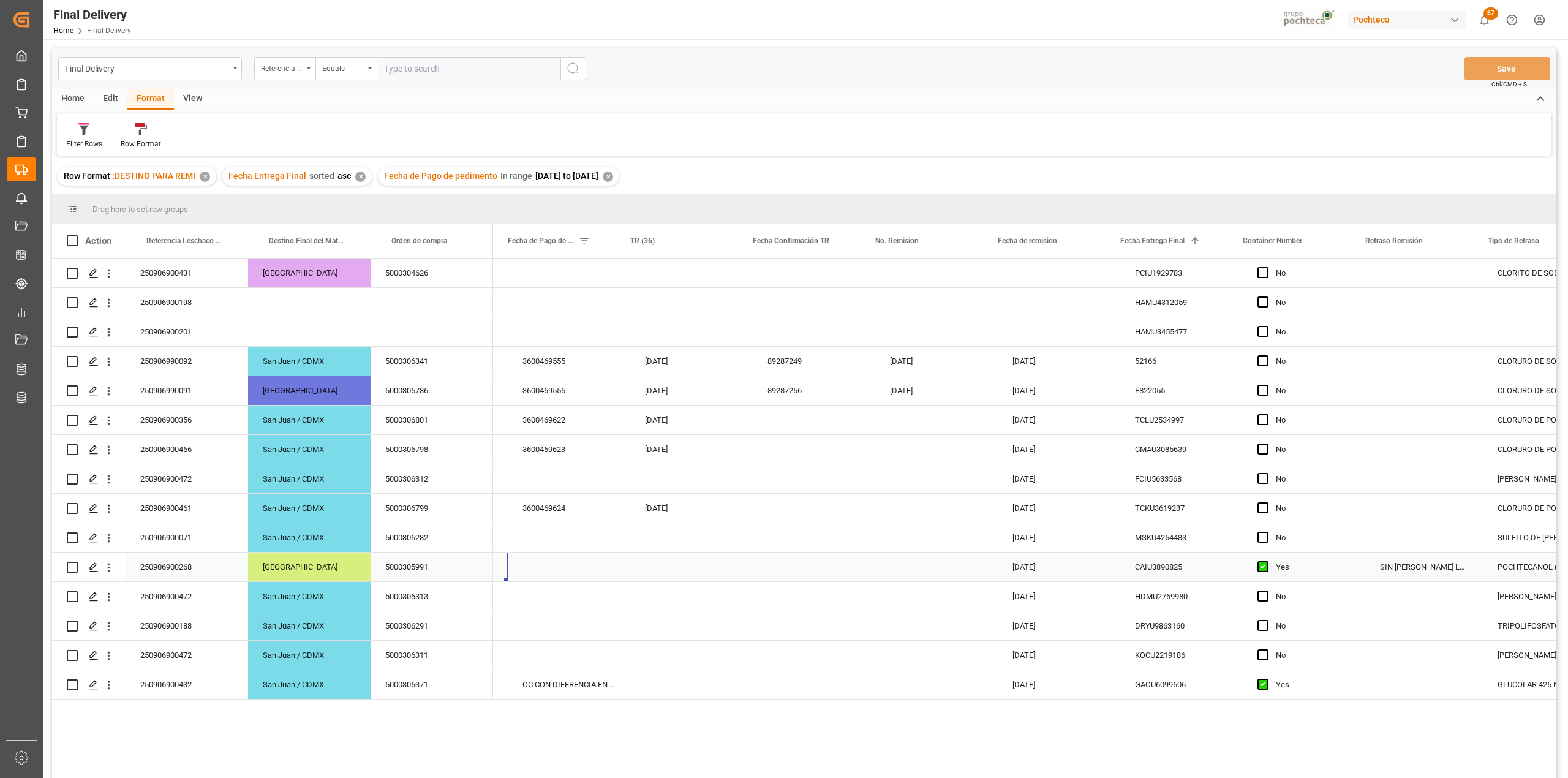
scroll to position [0, 0]
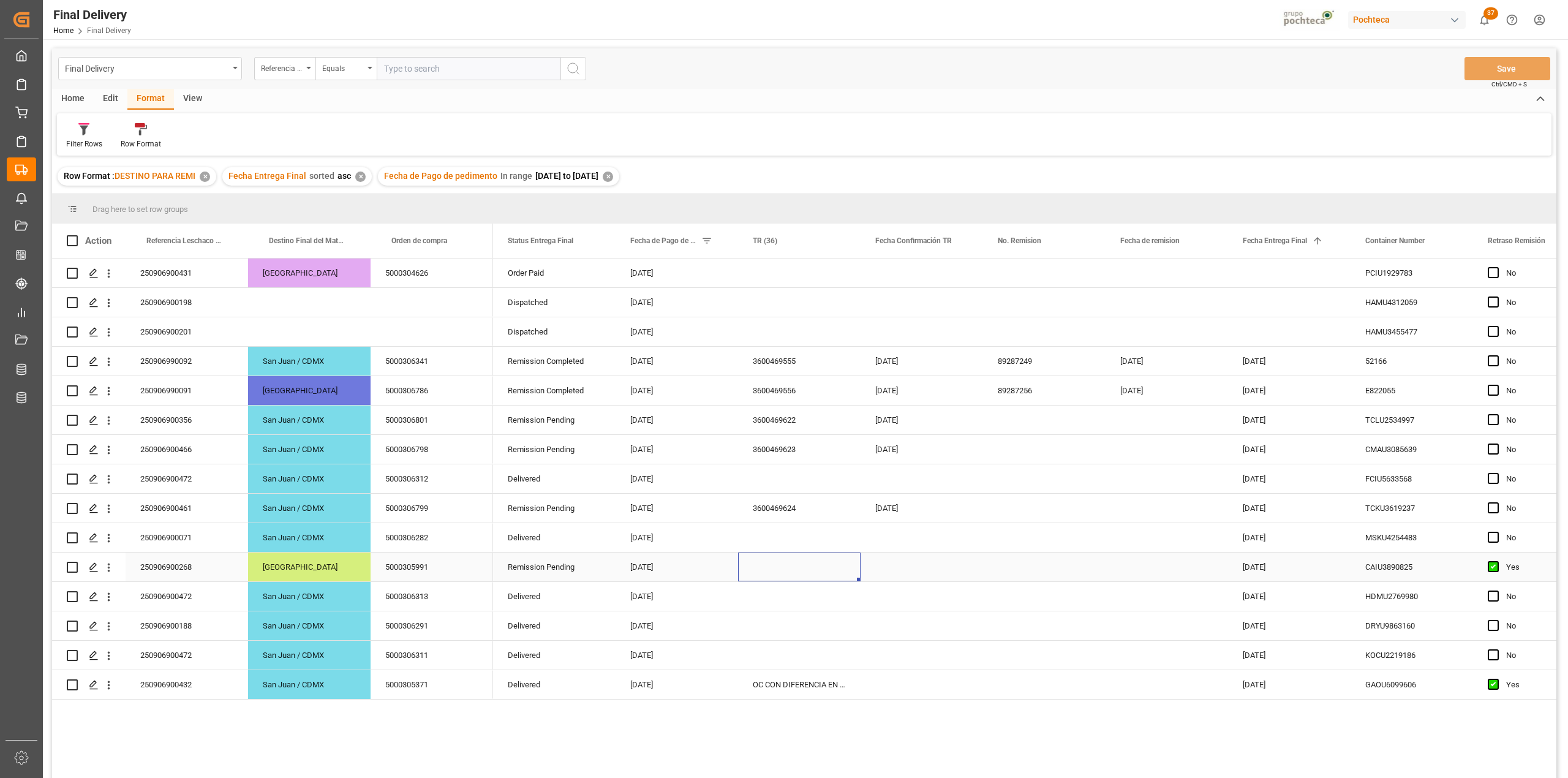
click at [835, 572] on div "Press SPACE to select this row." at bounding box center [800, 567] width 123 height 29
click at [835, 572] on input "Press SPACE to select this row." at bounding box center [800, 574] width 103 height 23
type input "SIN [PERSON_NAME] LOGISTICA"
click at [883, 557] on div "Press SPACE to select this row." at bounding box center [922, 567] width 123 height 29
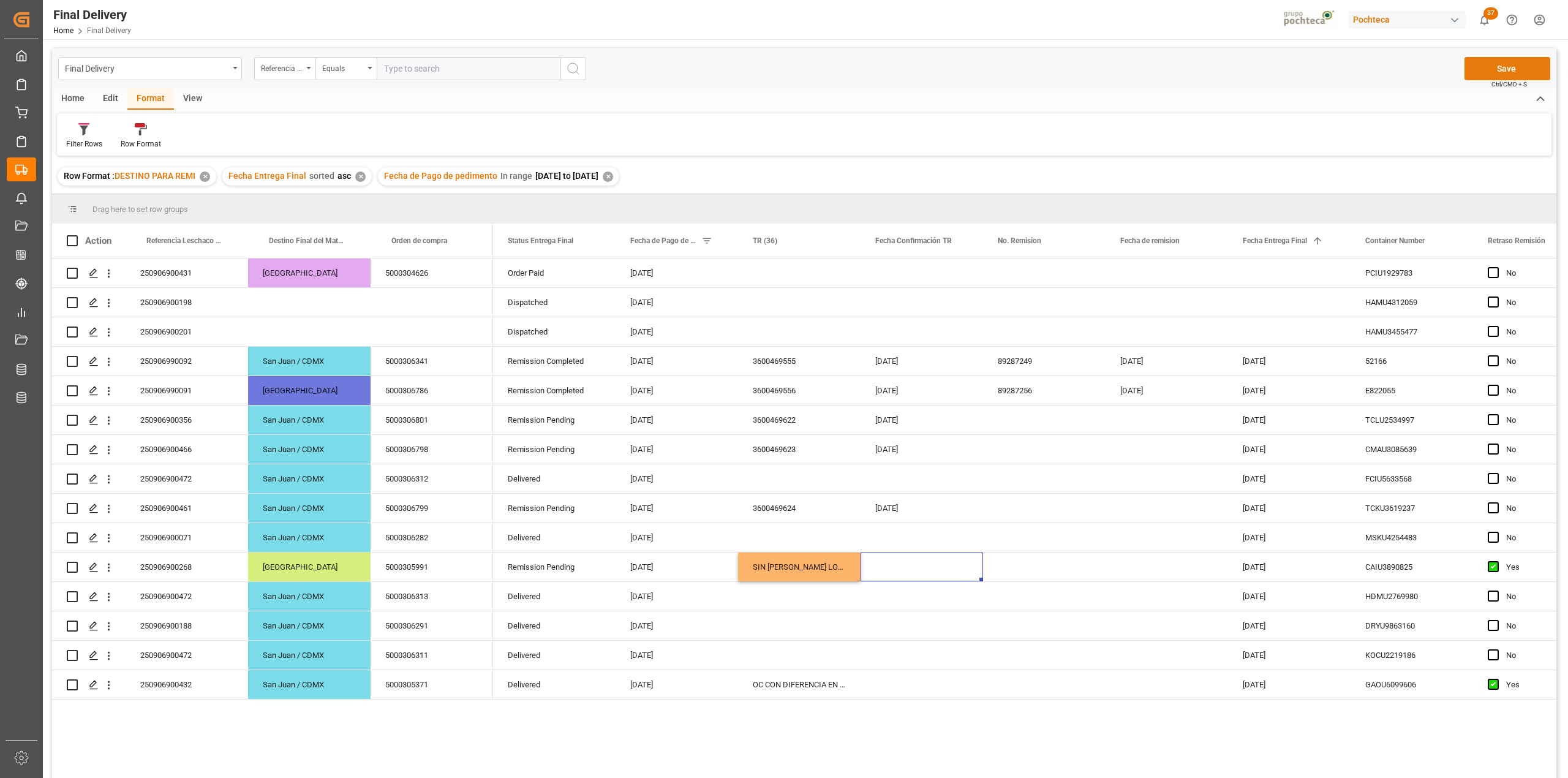
click at [1519, 64] on button "Save" at bounding box center [1508, 69] width 86 height 23
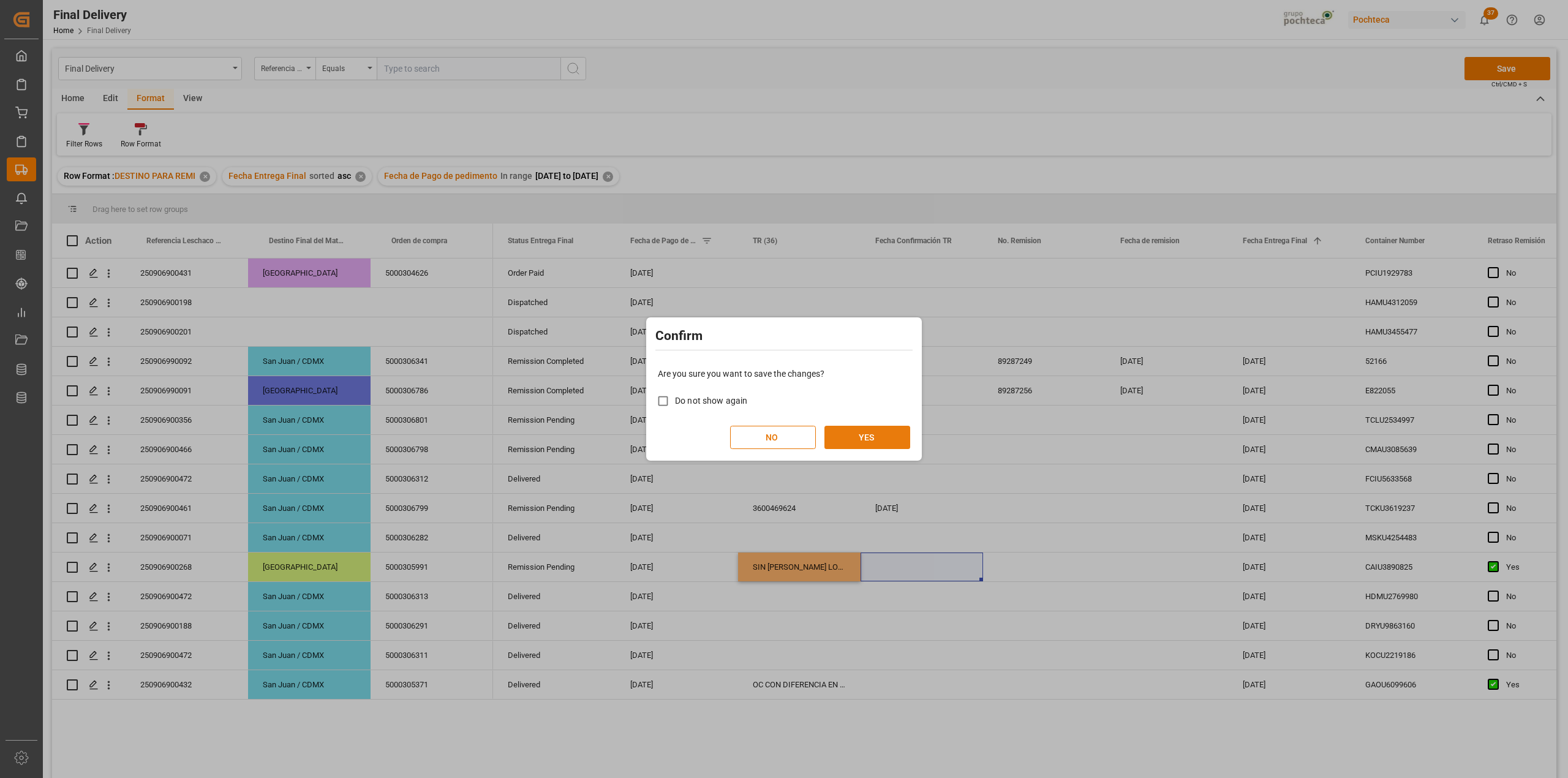
click at [872, 444] on button "YES" at bounding box center [868, 438] width 86 height 23
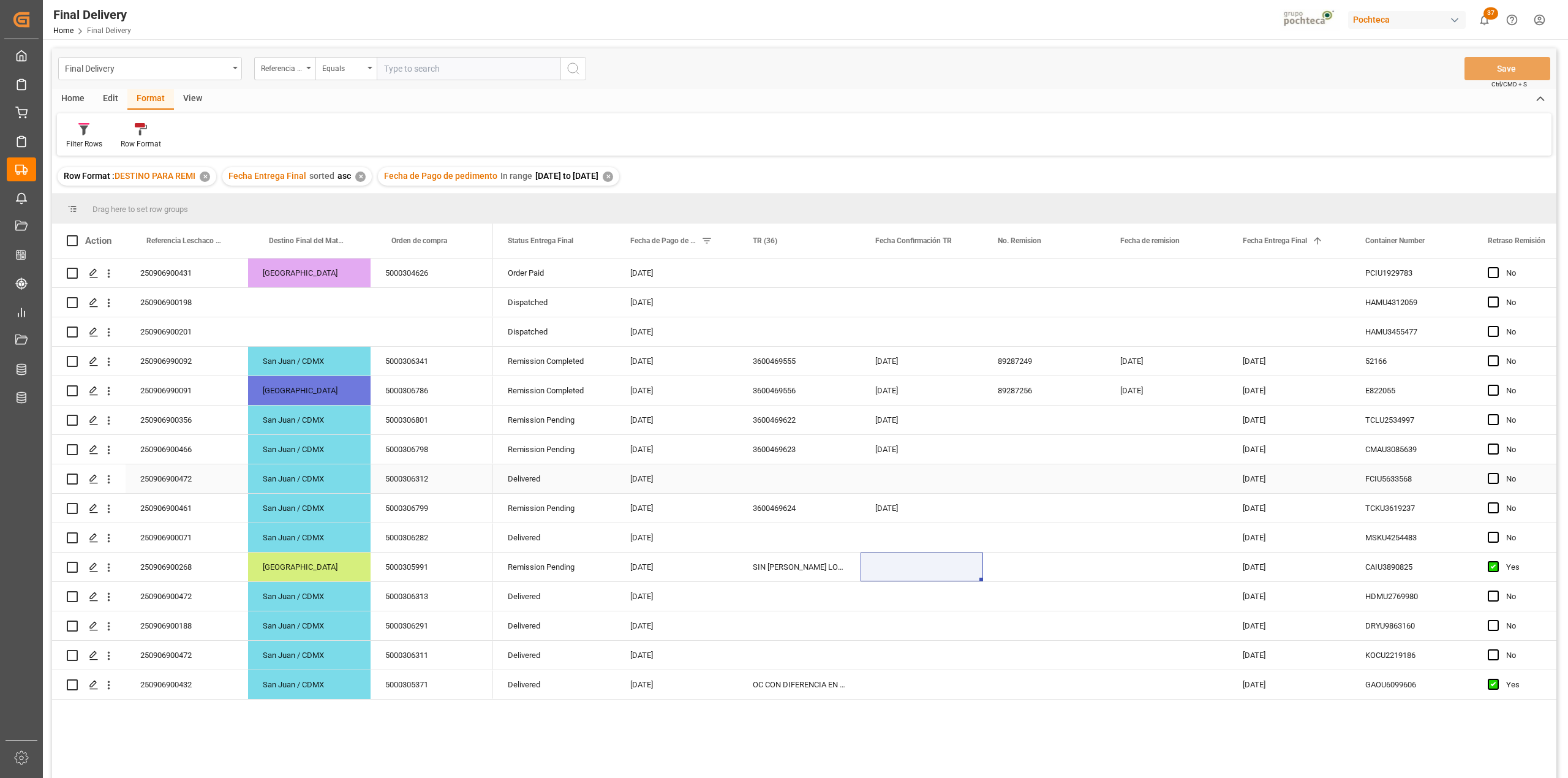
click at [787, 483] on div "Press SPACE to select this row." at bounding box center [800, 478] width 123 height 29
click at [302, 558] on div "[GEOGRAPHIC_DATA]" at bounding box center [309, 567] width 123 height 29
click at [189, 487] on div "250906900472" at bounding box center [187, 478] width 123 height 29
click at [1493, 478] on span "Press SPACE to select this row." at bounding box center [1493, 477] width 11 height 11
click at [1497, 473] on input "Press SPACE to select this row." at bounding box center [1497, 473] width 0 height 0
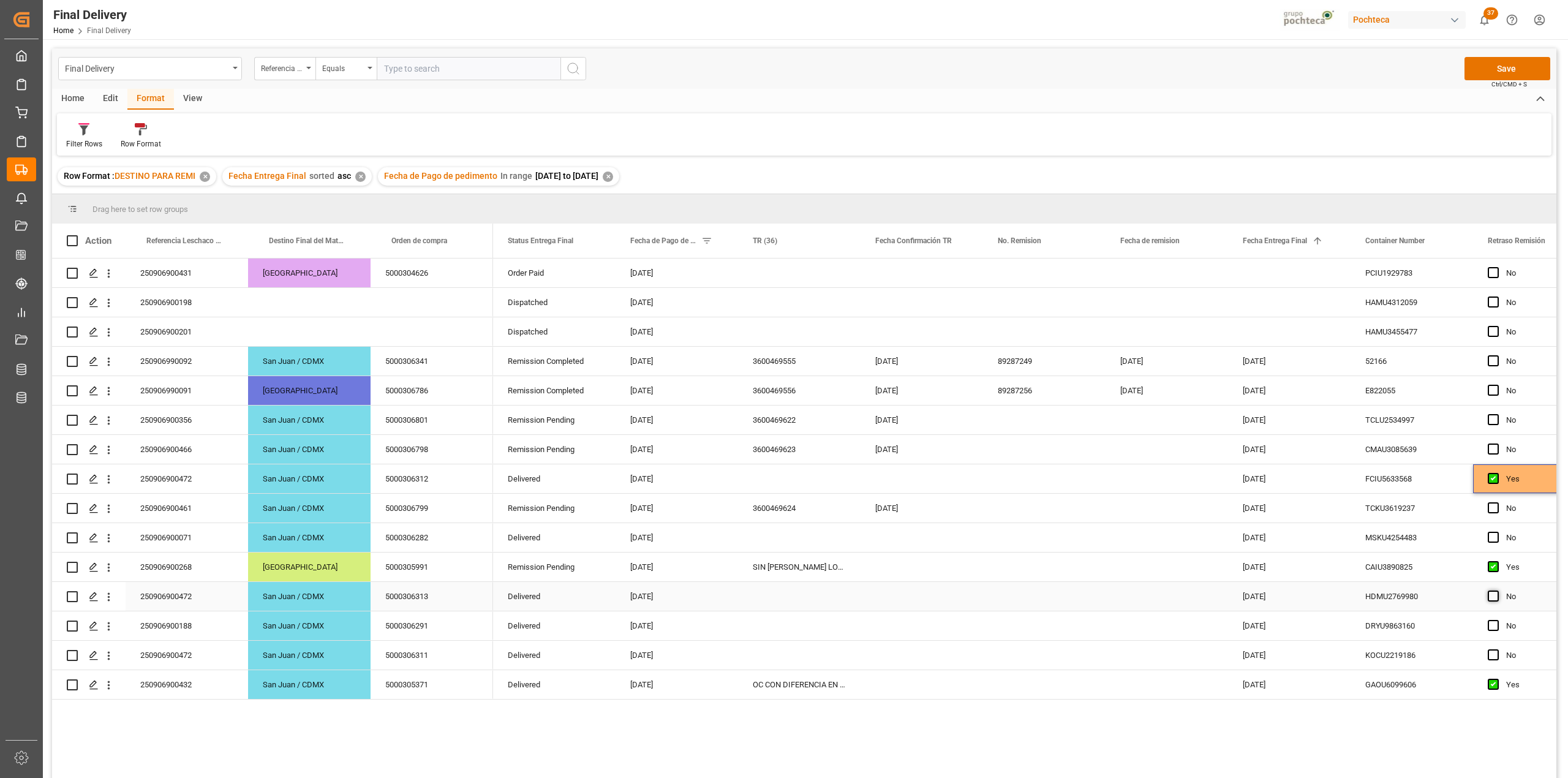
click at [1495, 601] on span "Press SPACE to select this row." at bounding box center [1493, 595] width 11 height 11
click at [1497, 590] on input "Press SPACE to select this row." at bounding box center [1497, 590] width 0 height 0
click at [1498, 659] on span "Press SPACE to select this row." at bounding box center [1493, 654] width 11 height 11
click at [1497, 650] on input "Press SPACE to select this row." at bounding box center [1497, 650] width 0 height 0
click at [811, 481] on div "Press SPACE to select this row." at bounding box center [800, 478] width 123 height 29
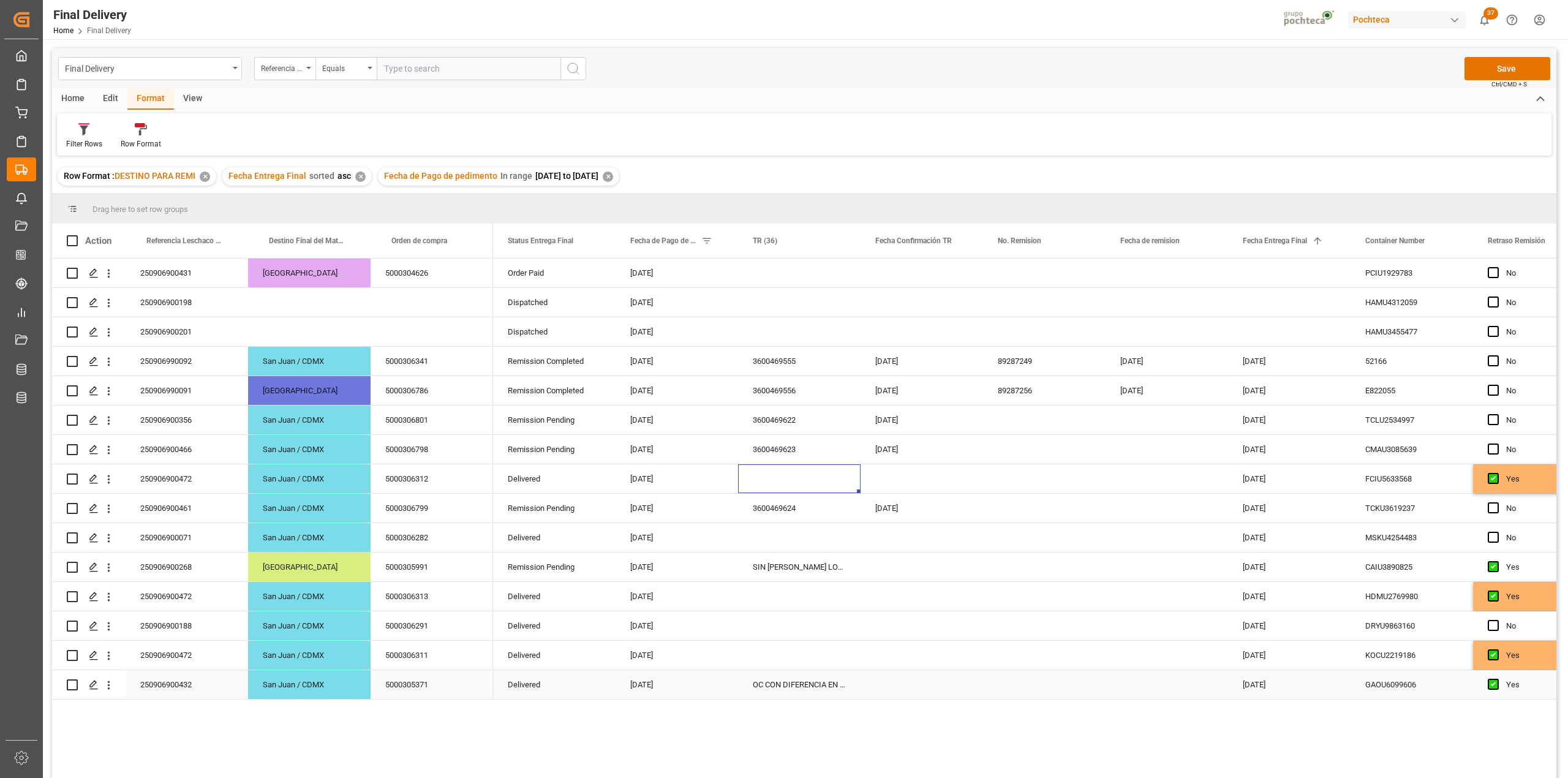
click at [802, 692] on div "OC CON DIFERENCIA EN SAP" at bounding box center [800, 685] width 123 height 29
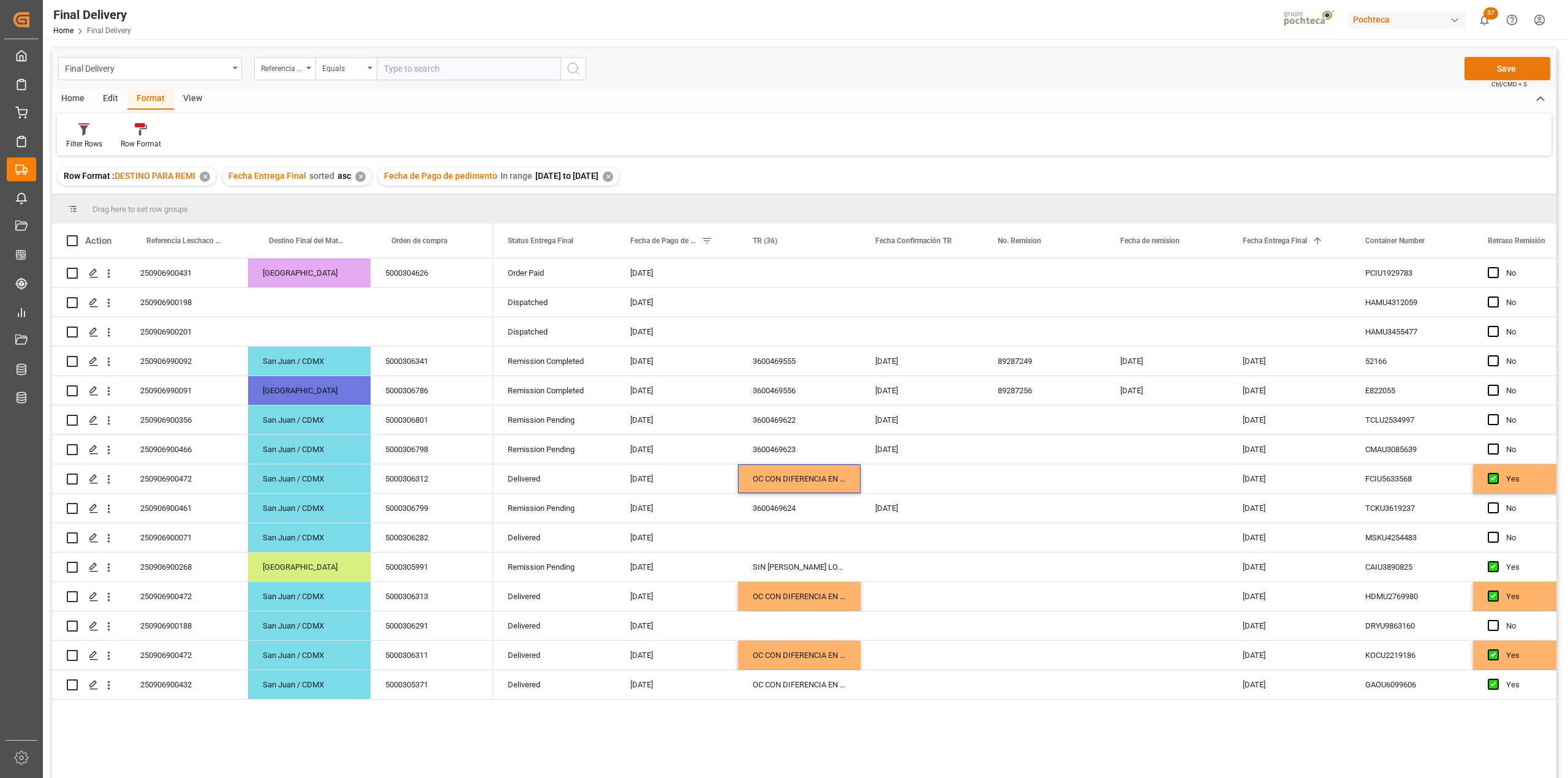
click at [1478, 67] on button "Save" at bounding box center [1508, 69] width 86 height 23
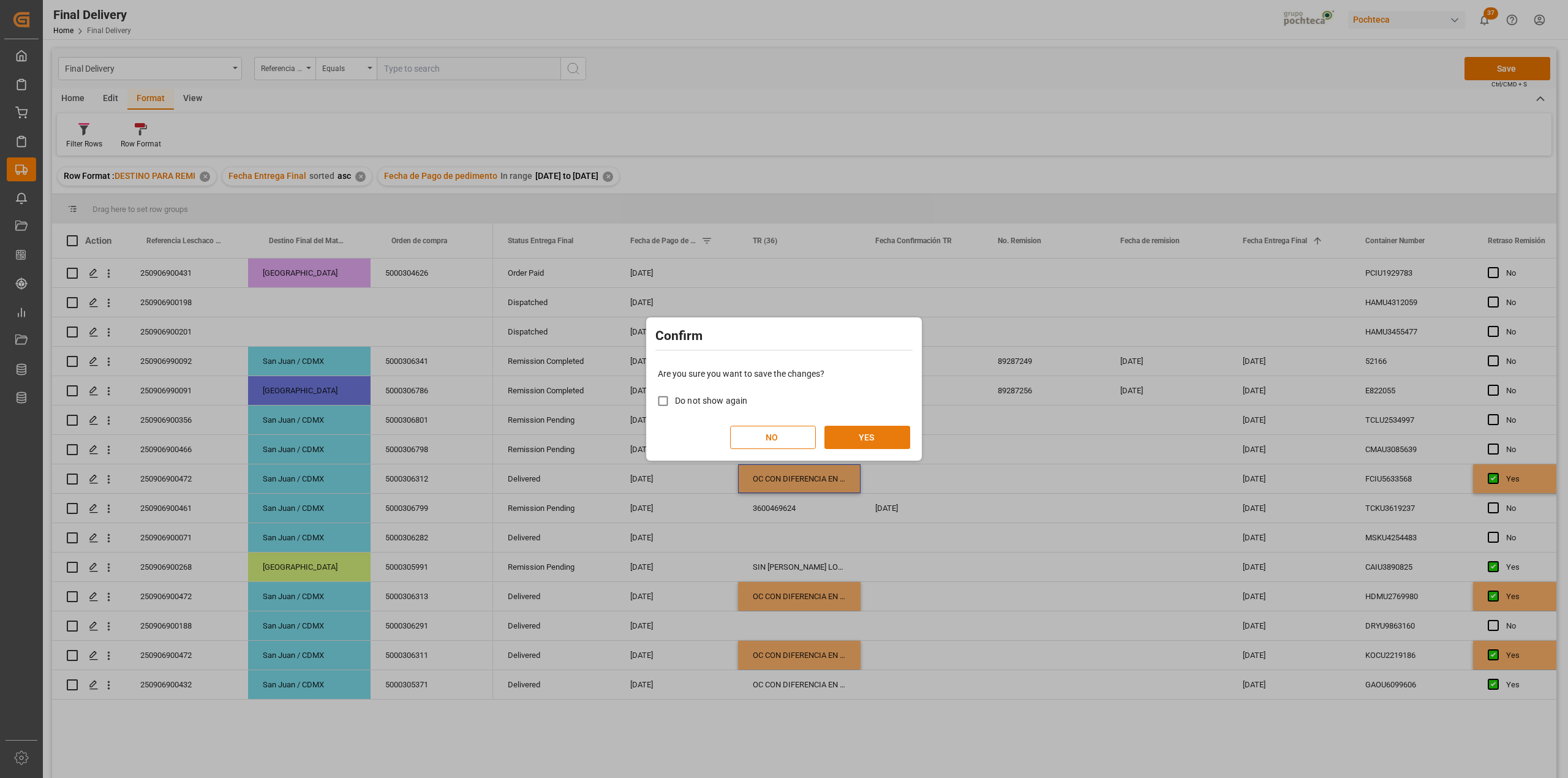
click at [898, 428] on button "YES" at bounding box center [868, 438] width 86 height 23
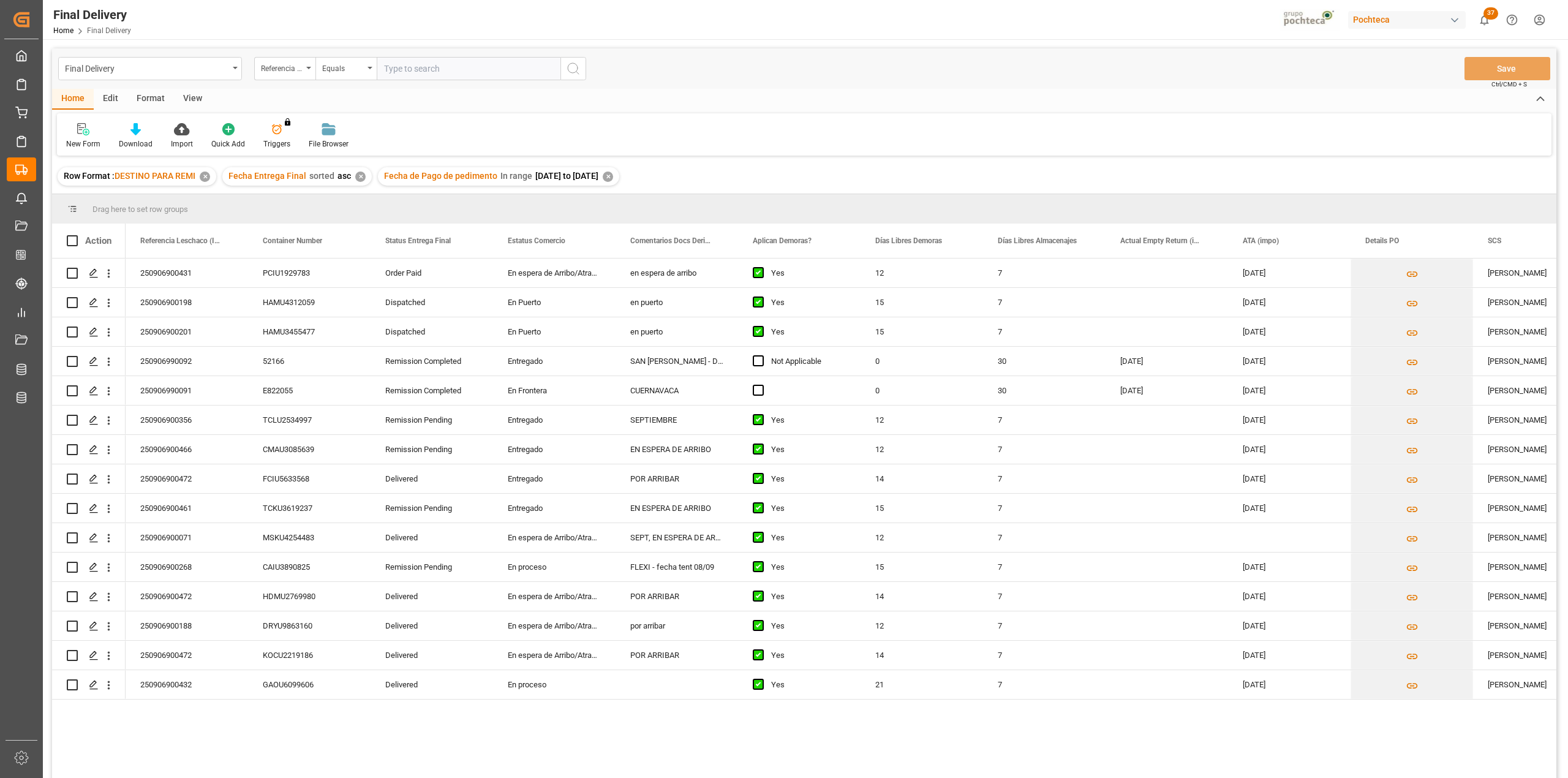
click at [401, 70] on input "text" at bounding box center [468, 69] width 184 height 23
type input "250906900472"
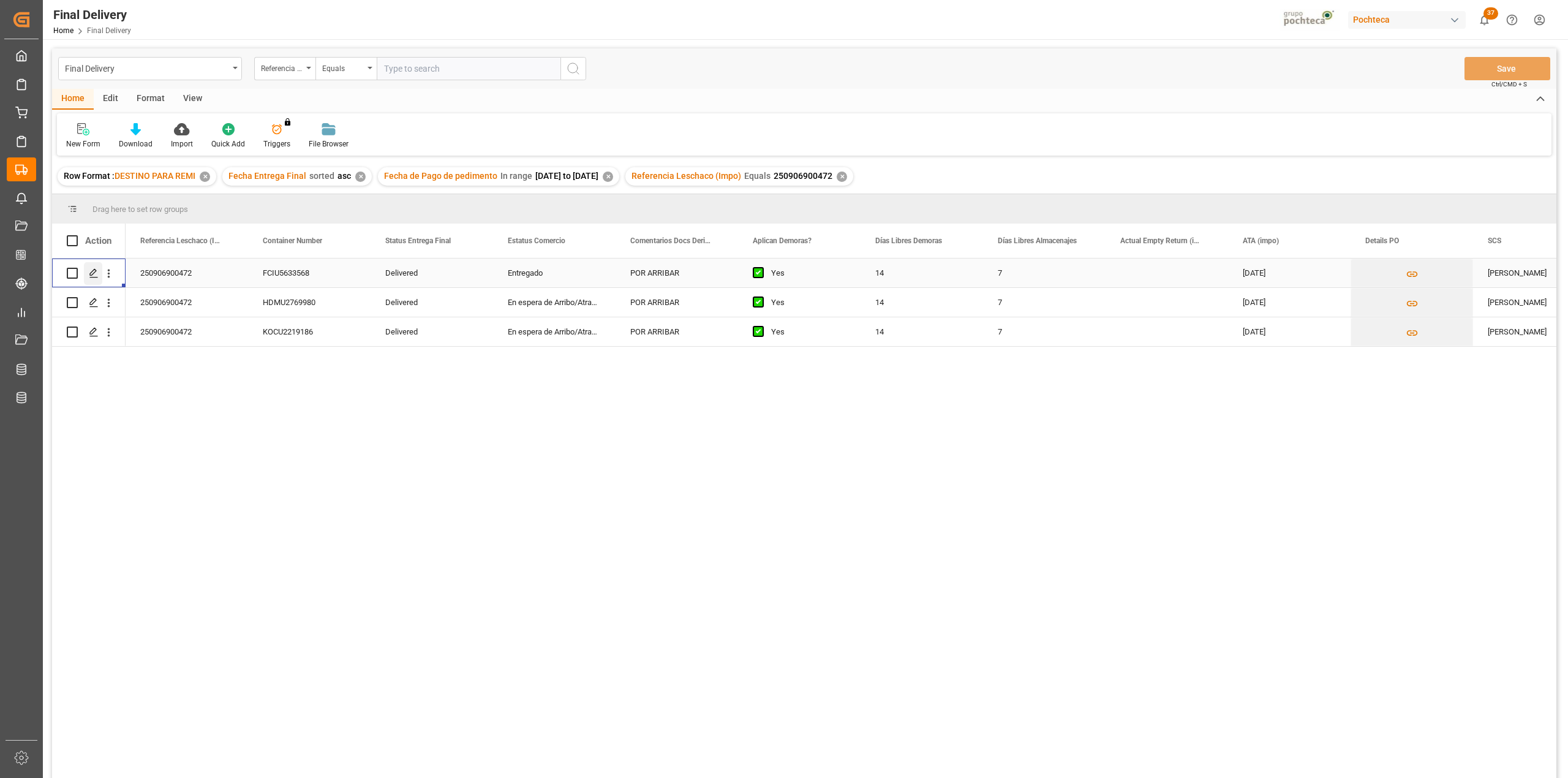
click at [91, 280] on div "Press SPACE to select this row." at bounding box center [92, 273] width 18 height 22
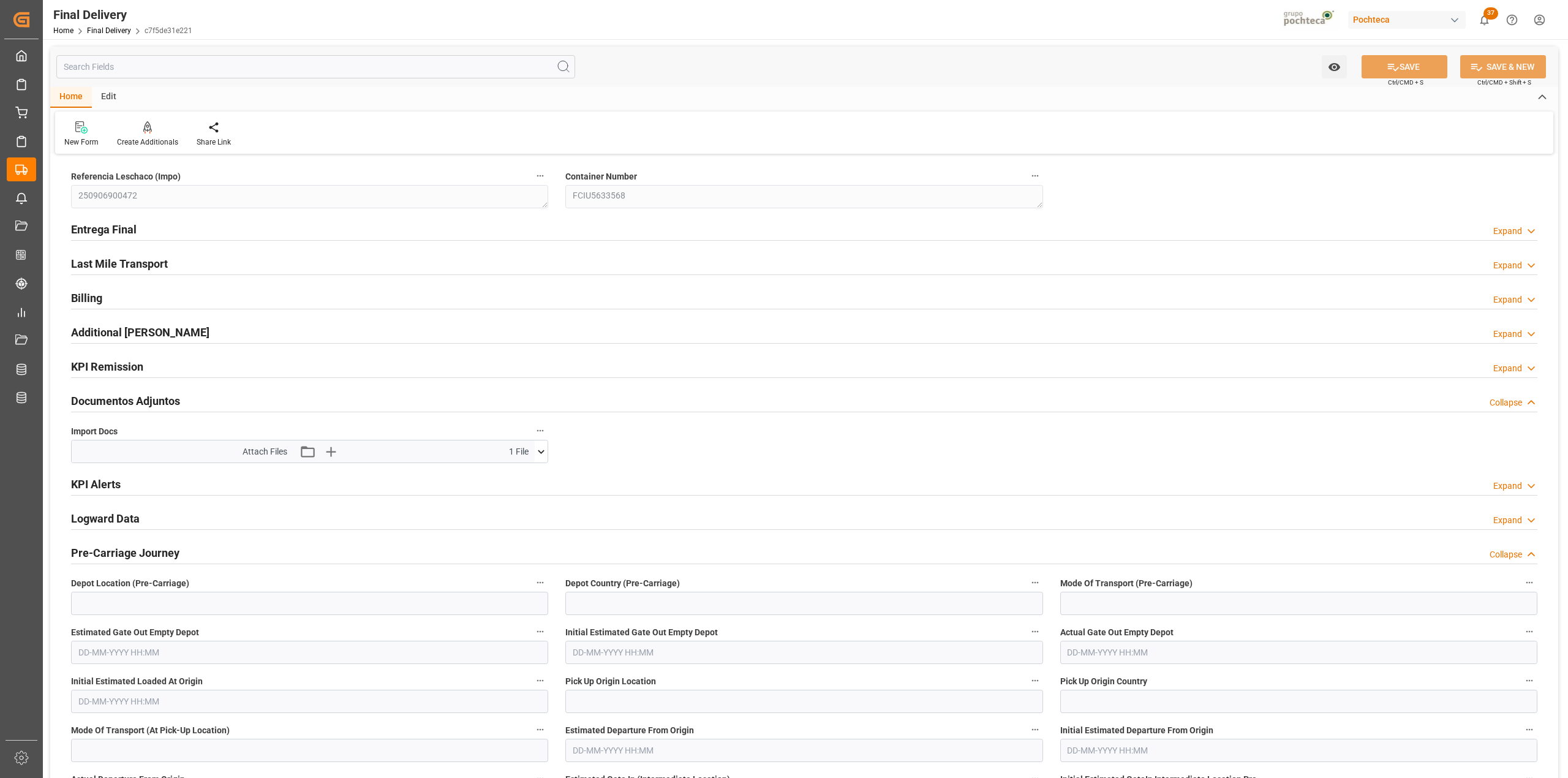
type textarea "250906900472"
type textarea "FCIU5633568"
click at [543, 458] on icon at bounding box center [541, 451] width 13 height 13
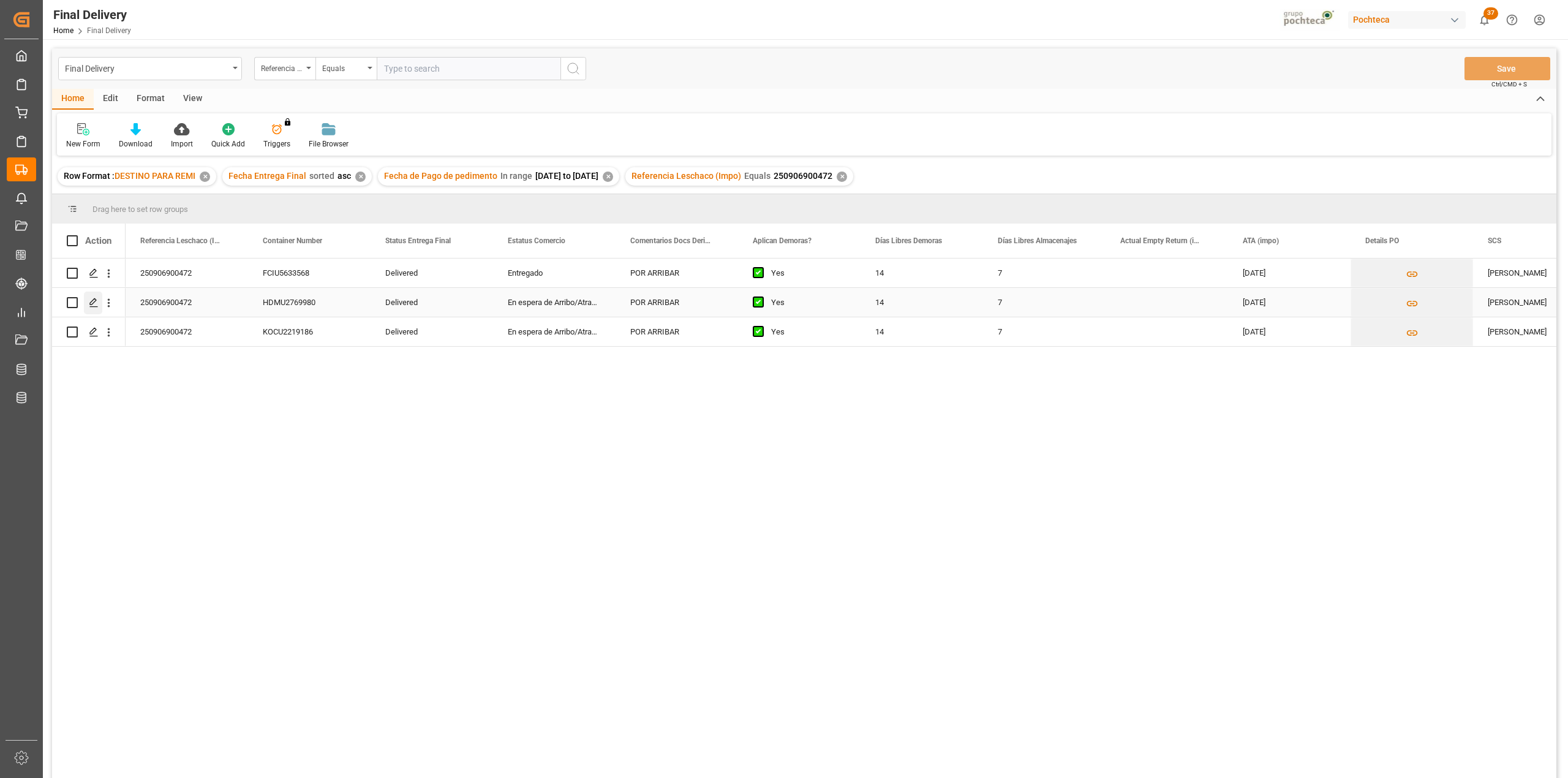
click at [94, 307] on line "Press SPACE to select this row." at bounding box center [94, 307] width 8 height 0
click at [93, 331] on icon "Press SPACE to select this row." at bounding box center [93, 332] width 10 height 10
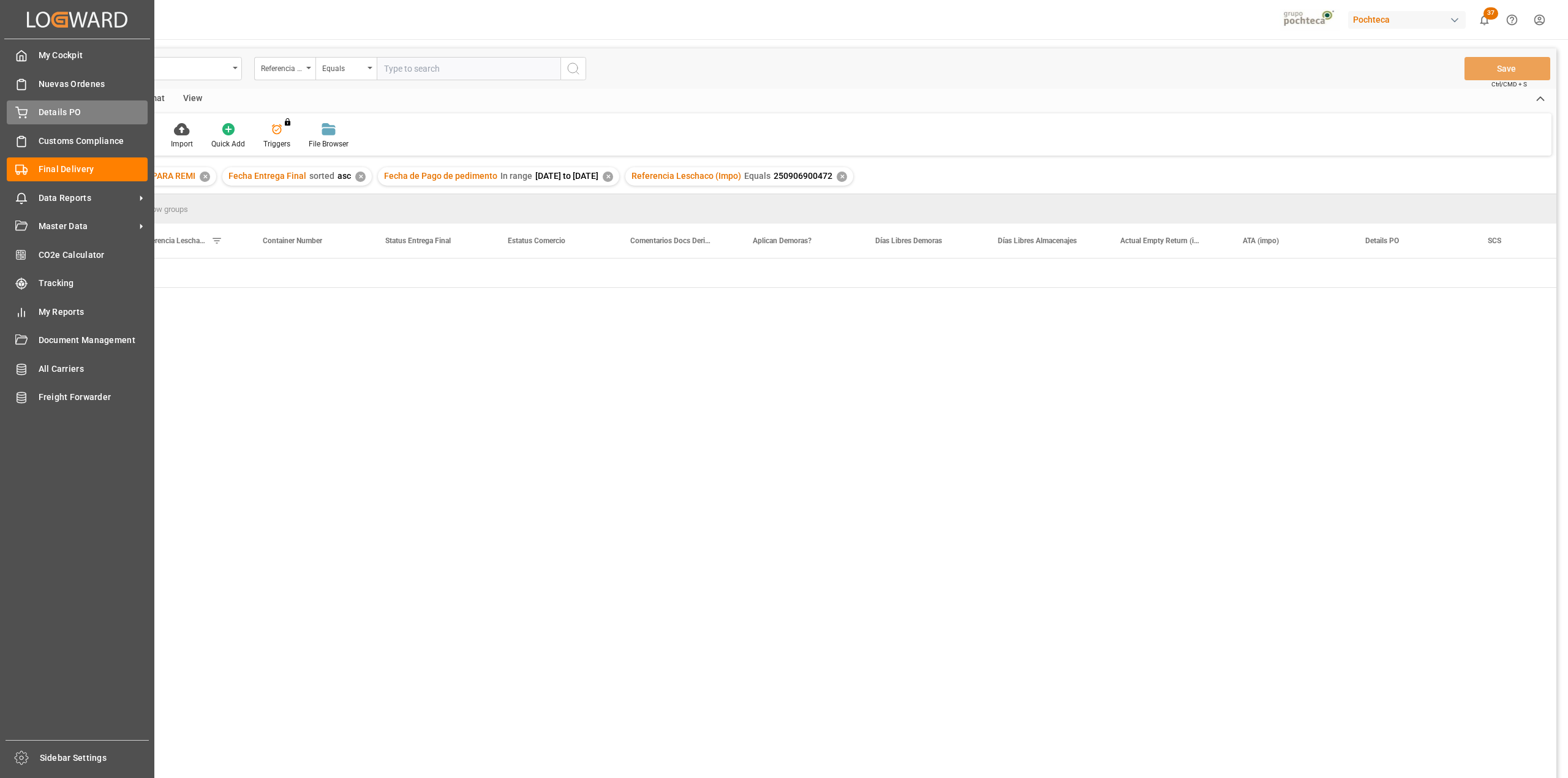
click at [33, 115] on div "Details PO Details PO" at bounding box center [77, 112] width 141 height 24
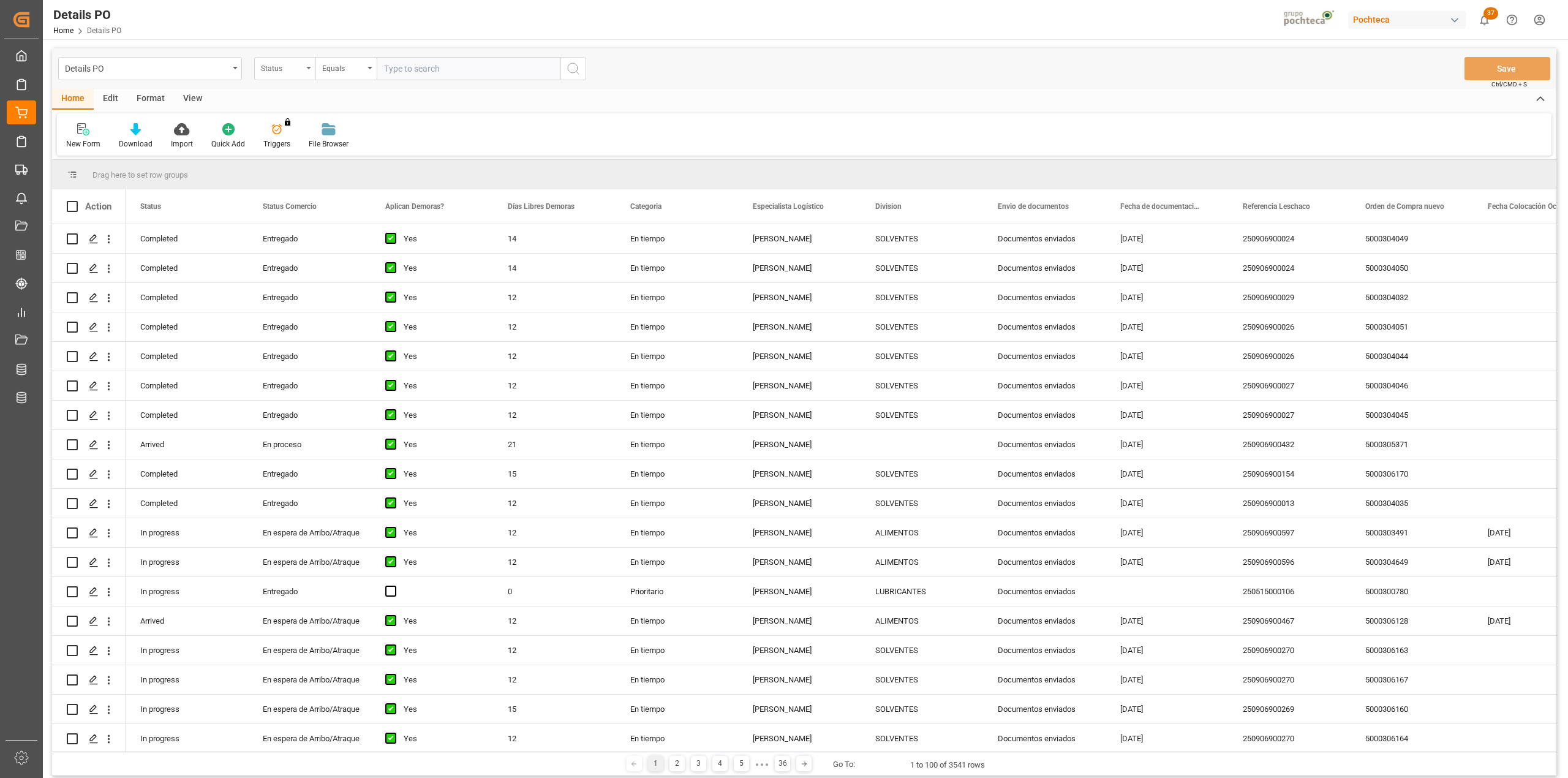
click at [306, 75] on div "Status" at bounding box center [284, 69] width 61 height 23
type input "refe"
click at [325, 123] on div "Referencia Leschaco" at bounding box center [346, 124] width 183 height 25
click at [416, 69] on input "text" at bounding box center [468, 69] width 184 height 23
paste input "250906900472"
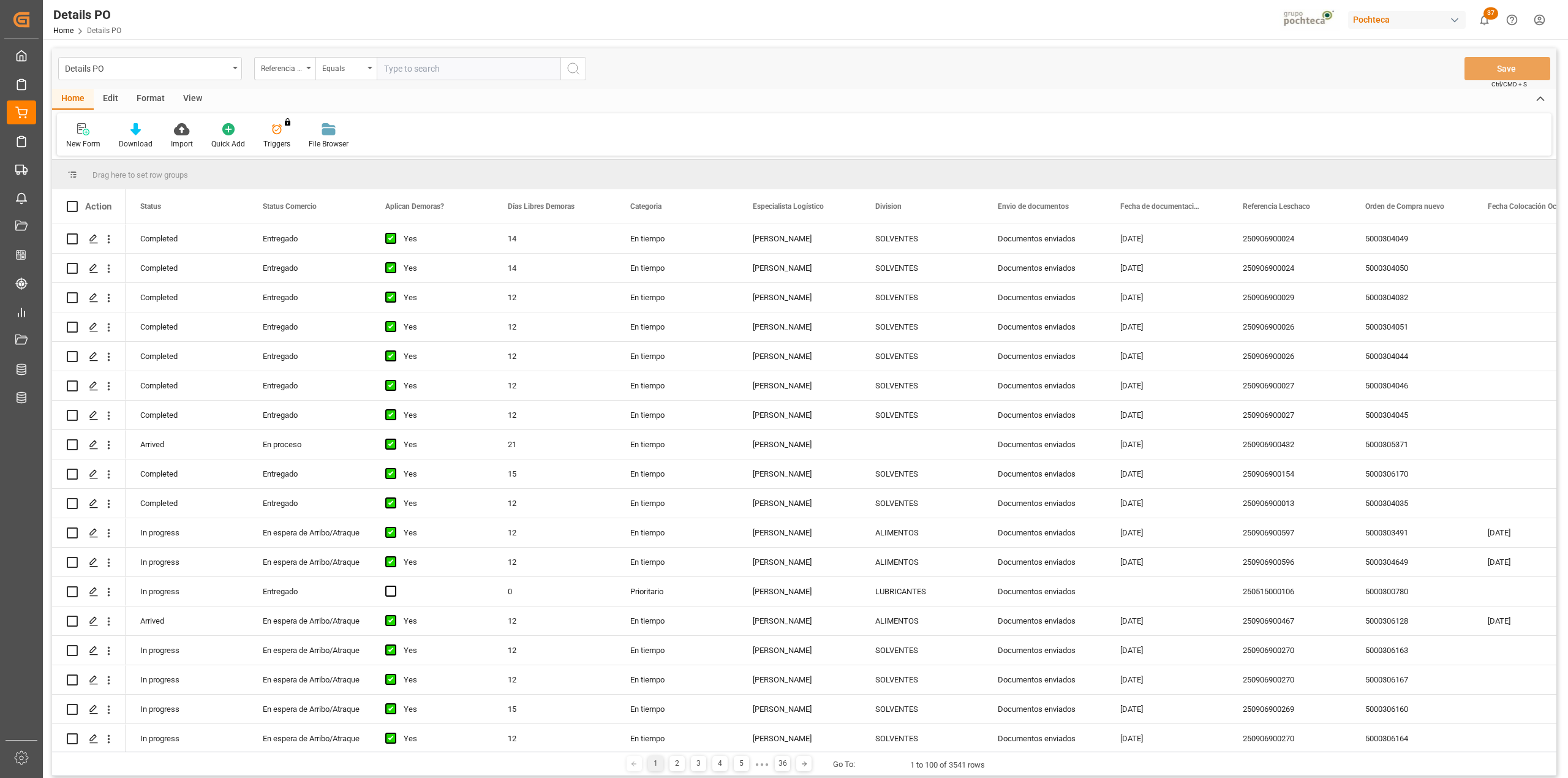
type input "250906900472"
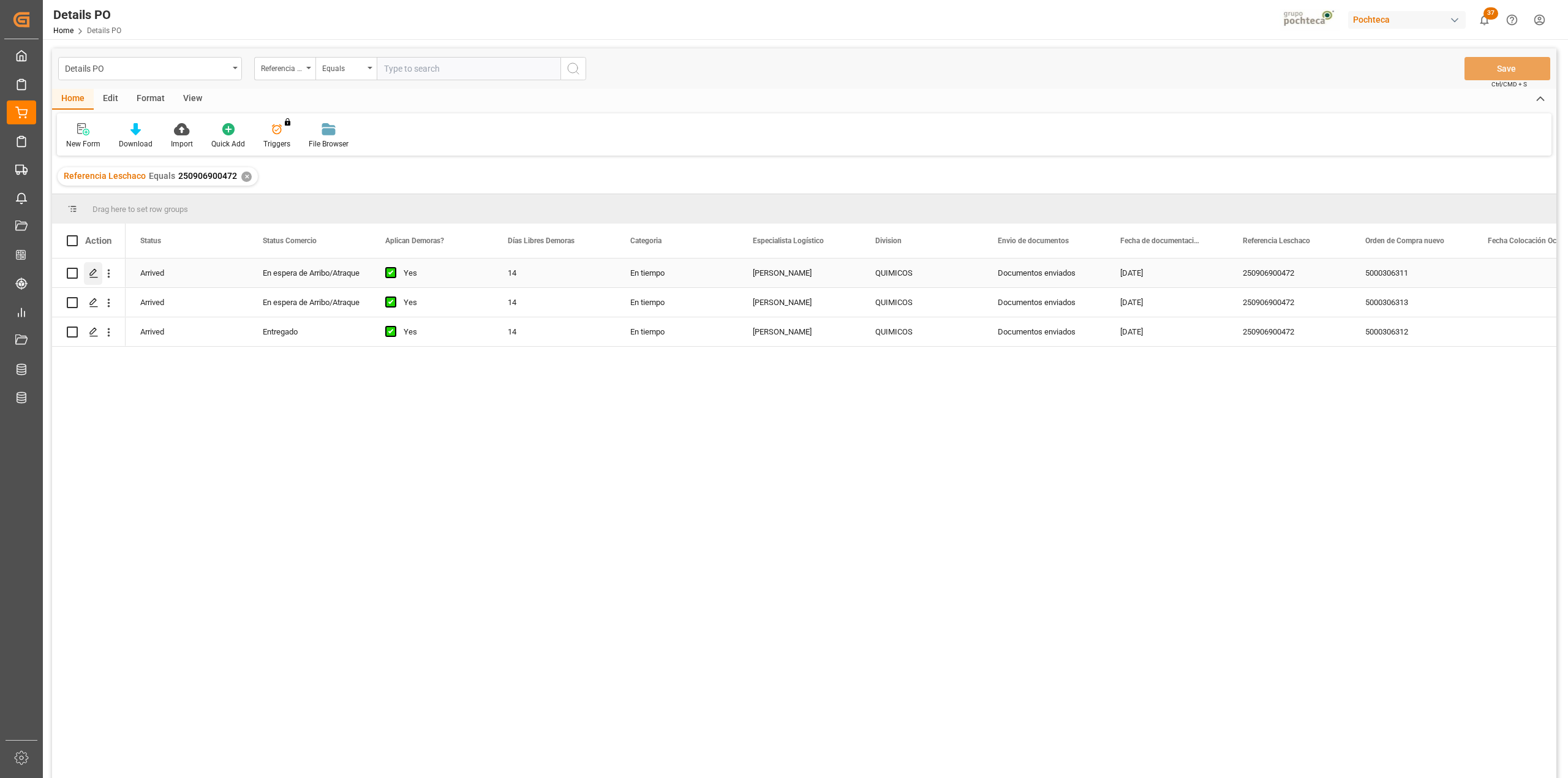
click at [99, 275] on div "Press SPACE to select this row." at bounding box center [92, 273] width 18 height 22
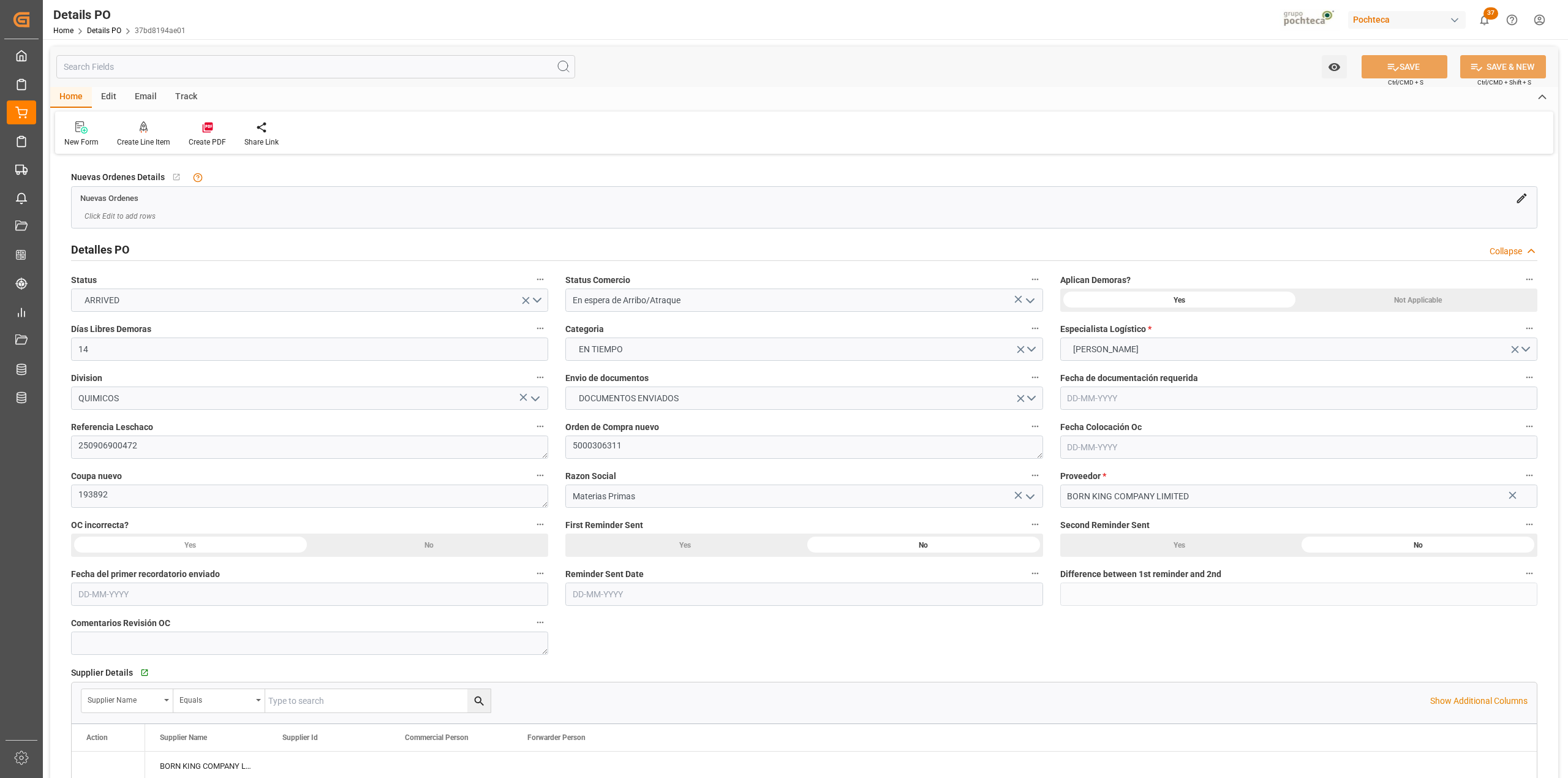
type input "14"
type input "[DATE]"
click at [106, 255] on h2 "Detalles PO" at bounding box center [100, 249] width 58 height 17
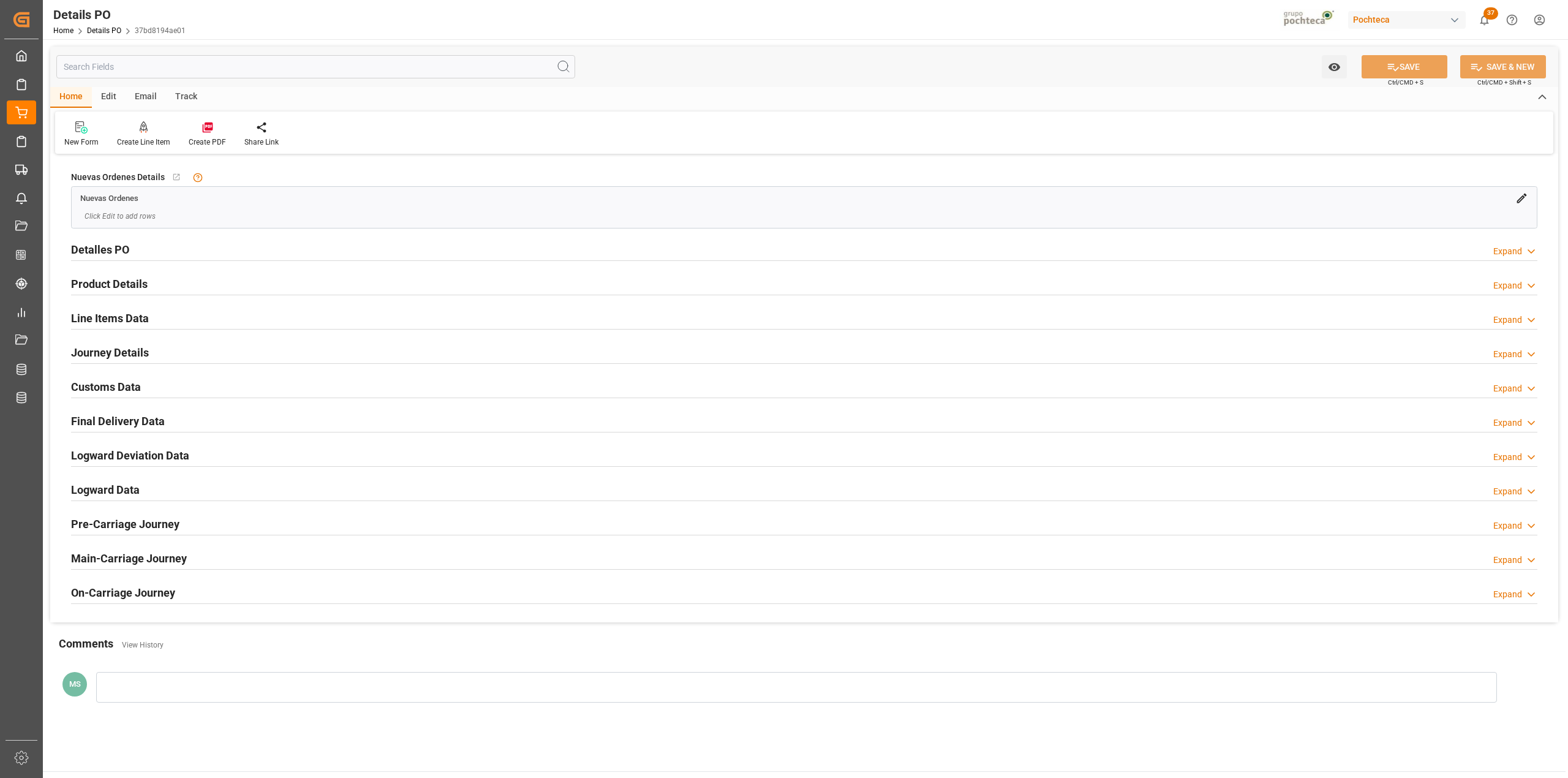
click at [130, 388] on h2 "Customs Data" at bounding box center [106, 386] width 70 height 17
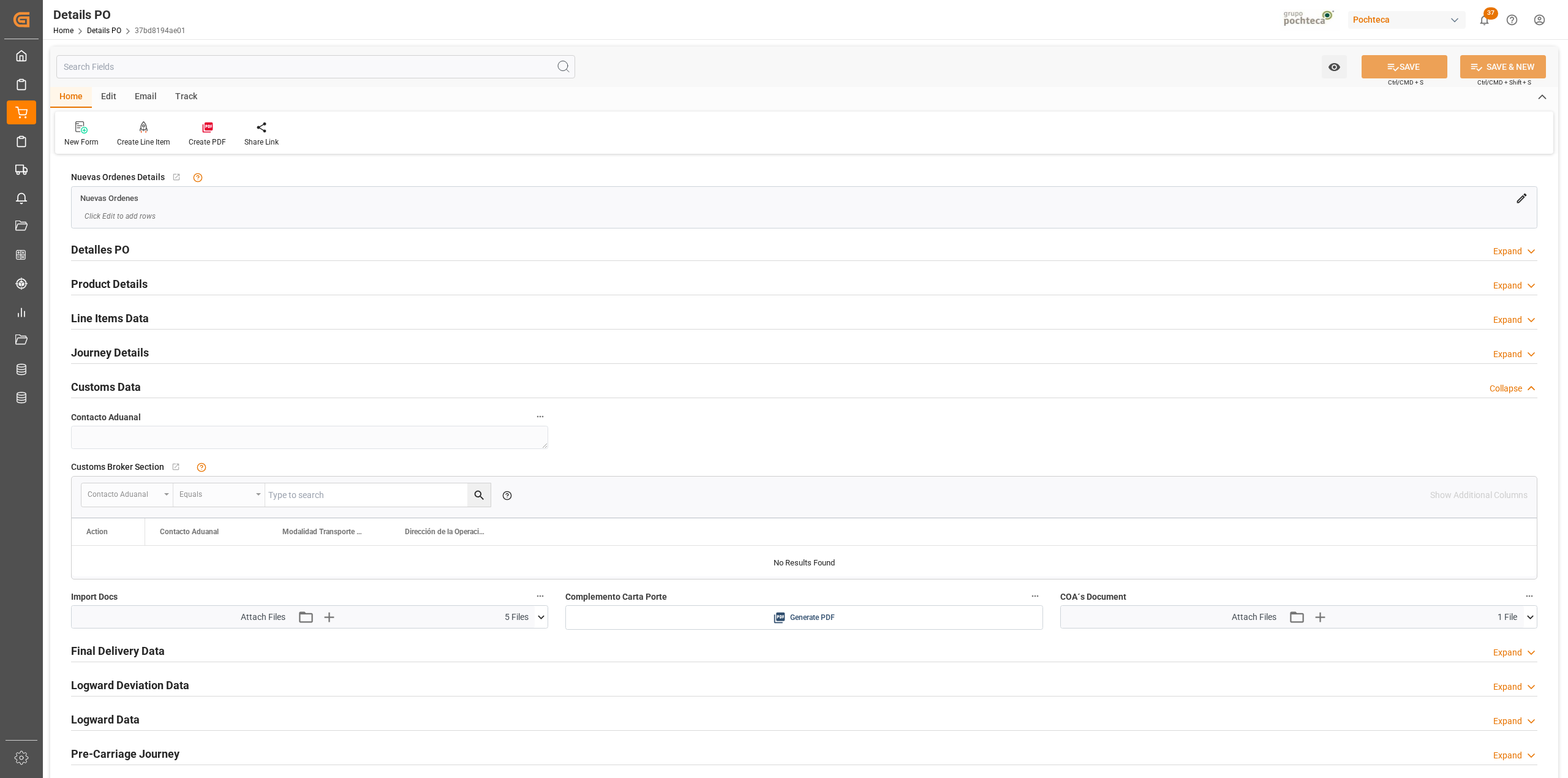
click at [542, 614] on icon at bounding box center [541, 617] width 13 height 13
click at [504, 641] on icon at bounding box center [508, 639] width 13 height 13
click at [509, 654] on icon at bounding box center [509, 653] width 10 height 10
click at [509, 682] on icon at bounding box center [509, 679] width 10 height 10
click at [532, 643] on icon at bounding box center [534, 639] width 13 height 13
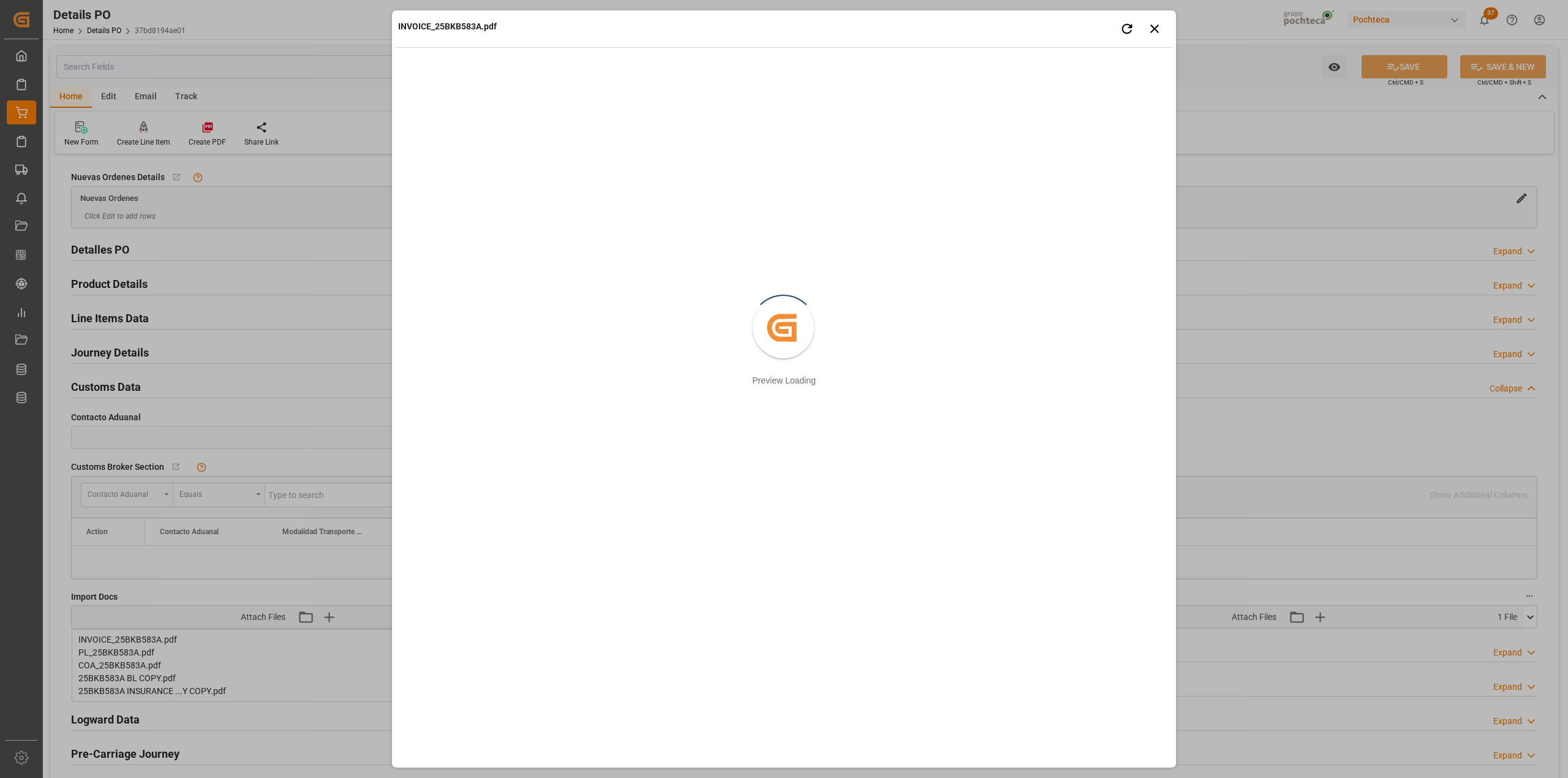
click at [322, 589] on div "INVOICE_25BKB583A.pdf Retry Close preview Created by potrace 1.15, written by P…" at bounding box center [784, 389] width 1568 height 778
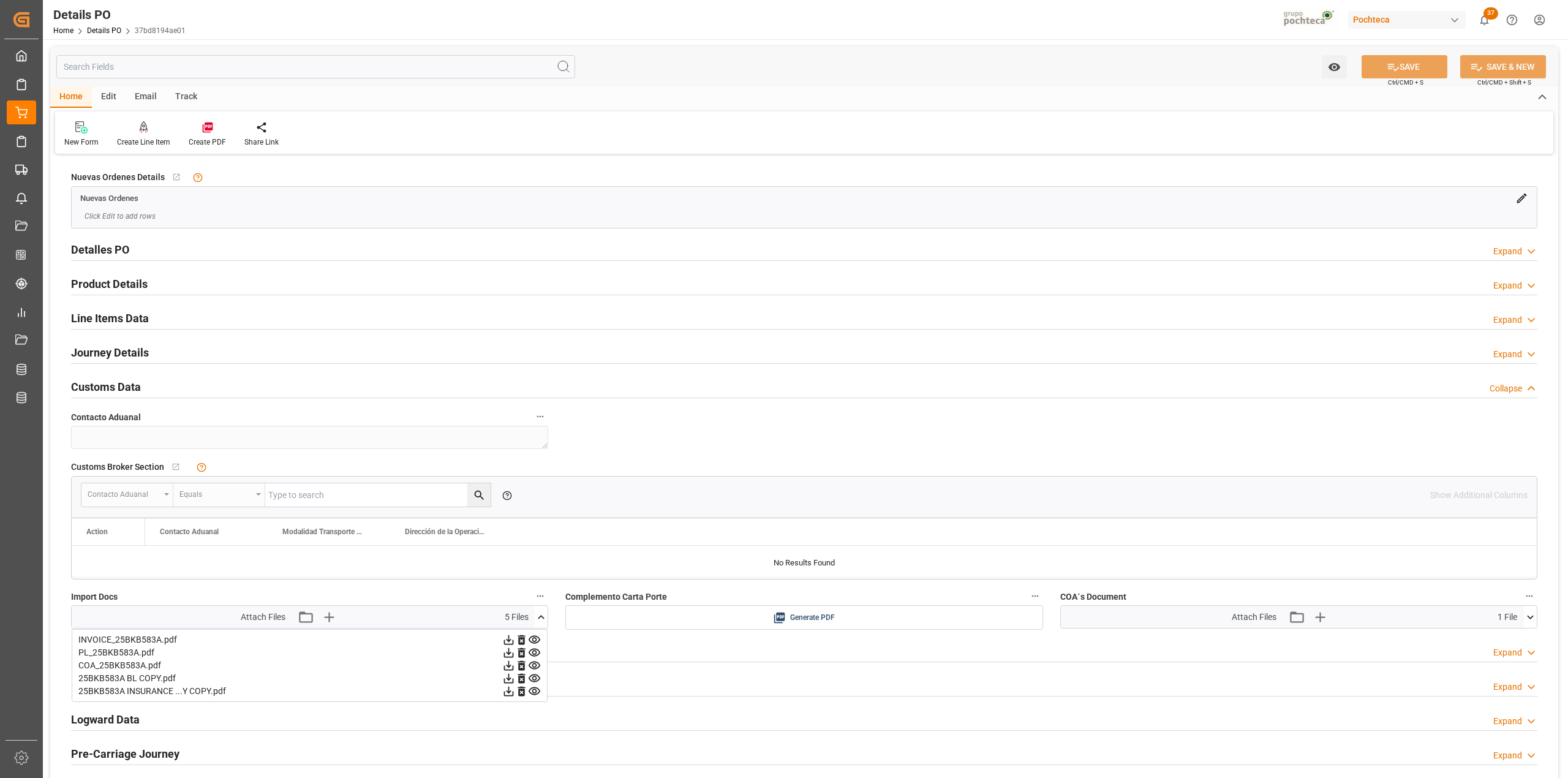
click at [533, 652] on icon at bounding box center [535, 653] width 12 height 8
